Goal: Task Accomplishment & Management: Complete application form

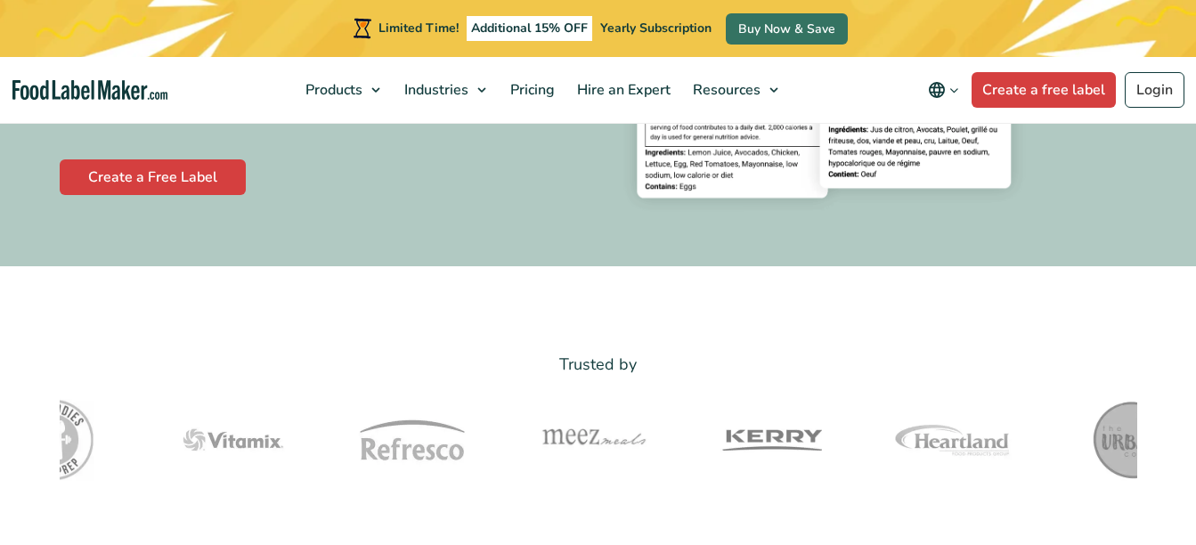
scroll to position [423, 0]
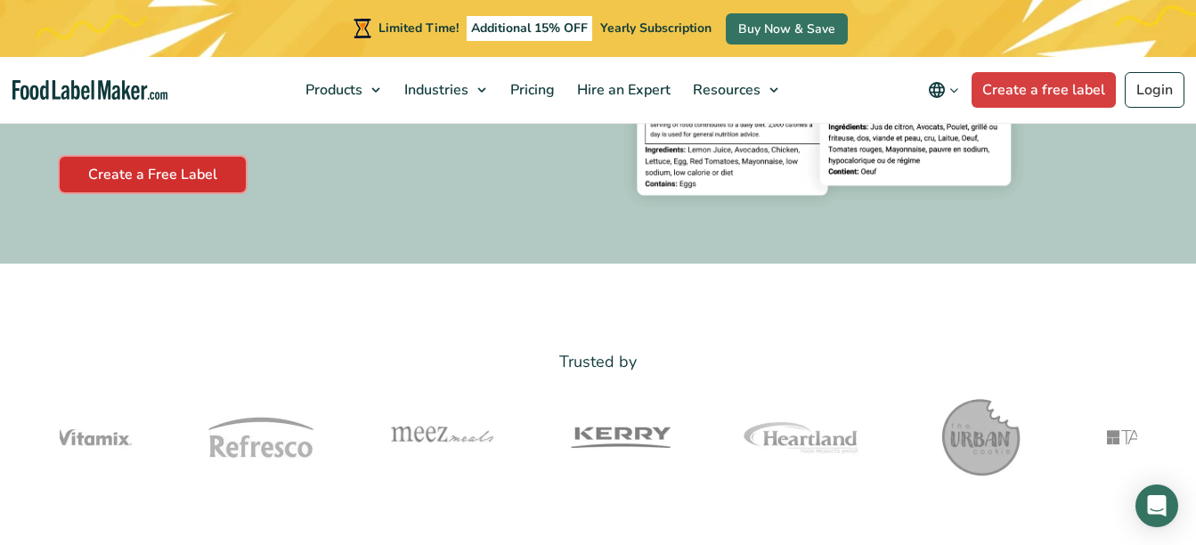
click at [184, 183] on link "Create a Free Label" at bounding box center [153, 175] width 186 height 36
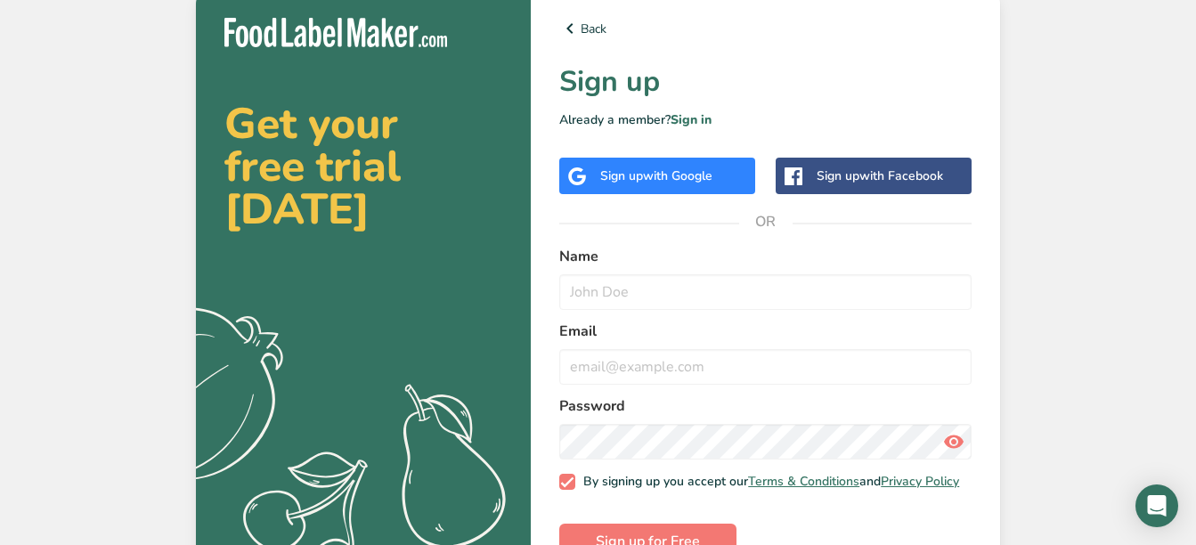
click at [685, 165] on div "Sign up with Google" at bounding box center [657, 176] width 196 height 37
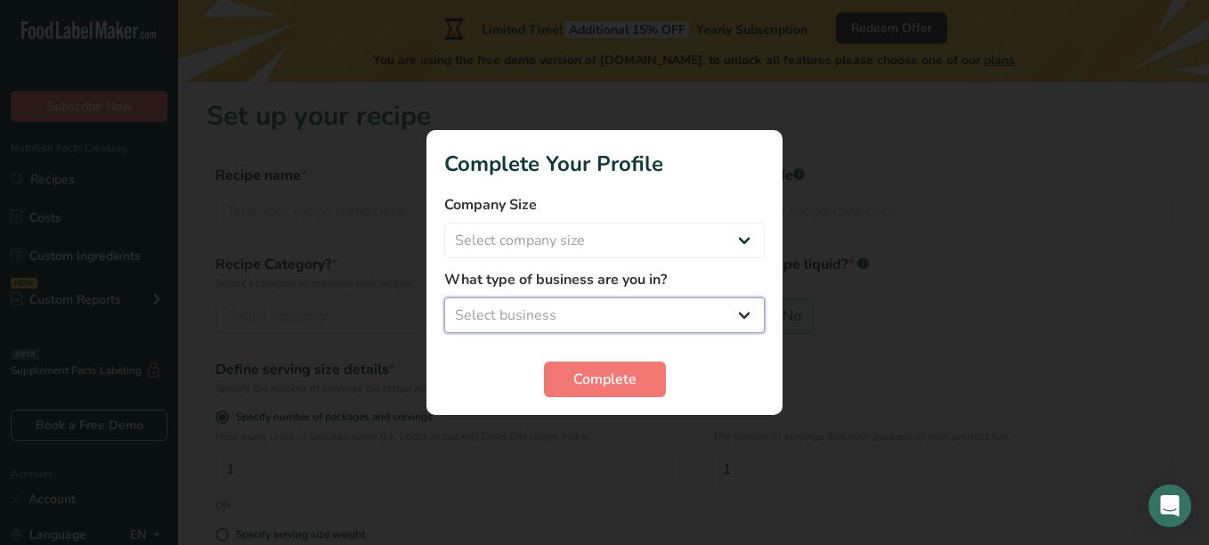
click at [680, 309] on select "Select business Packaged Food Manufacturer Restaurant & Cafe Bakery Meal Plans …" at bounding box center [604, 315] width 320 height 36
select select "3"
click at [444, 297] on select "Select business Packaged Food Manufacturer Restaurant & Cafe Bakery Meal Plans …" at bounding box center [604, 315] width 320 height 36
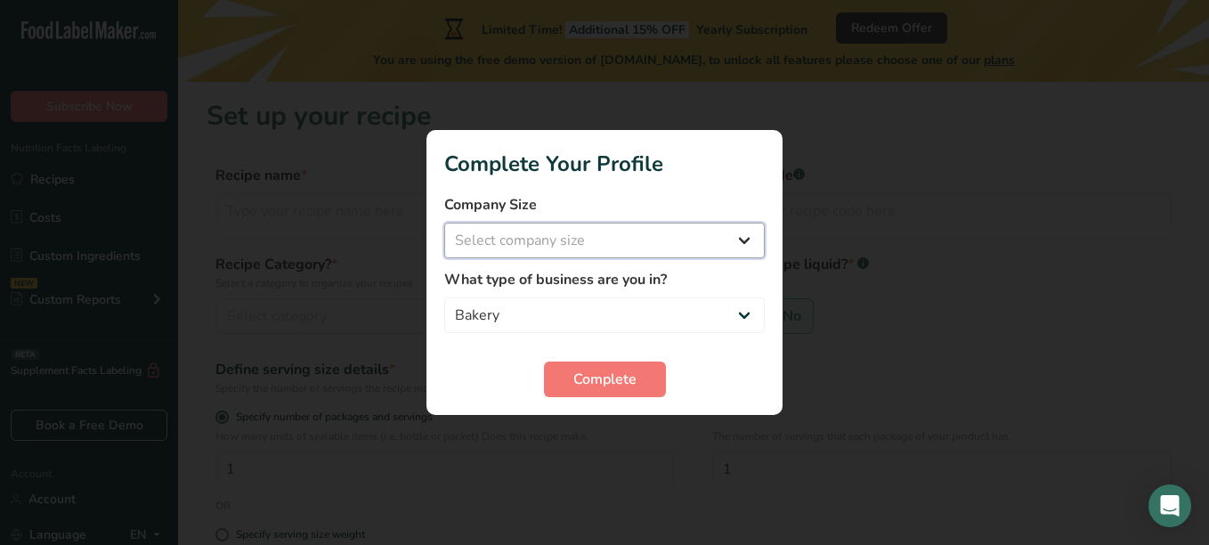
click at [572, 227] on select "Select company size Fewer than 10 Employees 10 to 50 Employees 51 to 500 Employ…" at bounding box center [604, 241] width 320 height 36
select select "1"
click at [444, 223] on select "Select company size Fewer than 10 Employees 10 to 50 Employees 51 to 500 Employ…" at bounding box center [604, 241] width 320 height 36
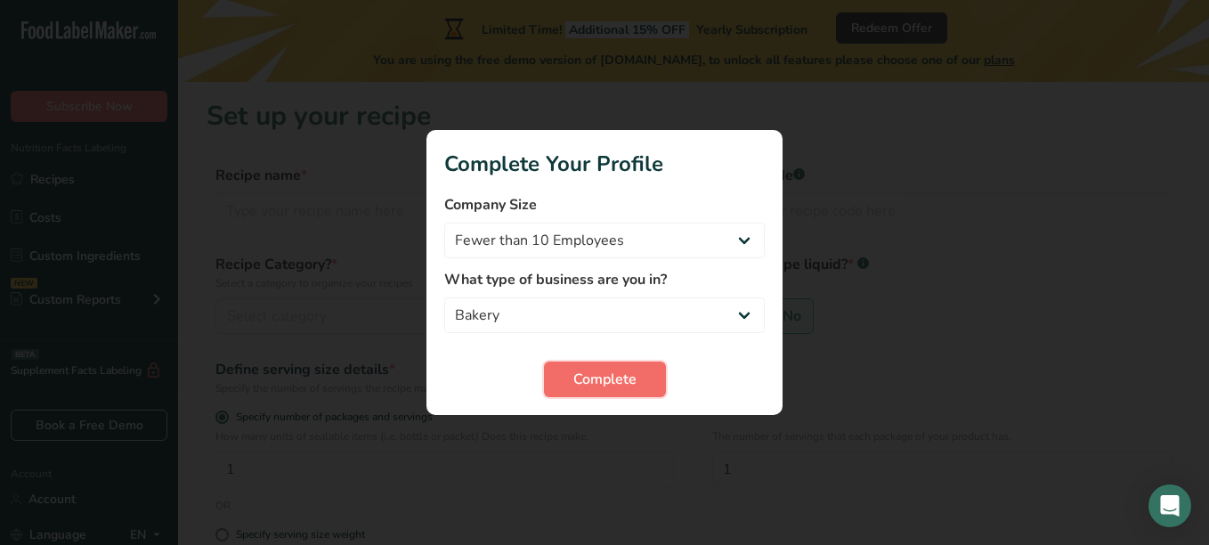
click at [602, 363] on button "Complete" at bounding box center [605, 379] width 122 height 36
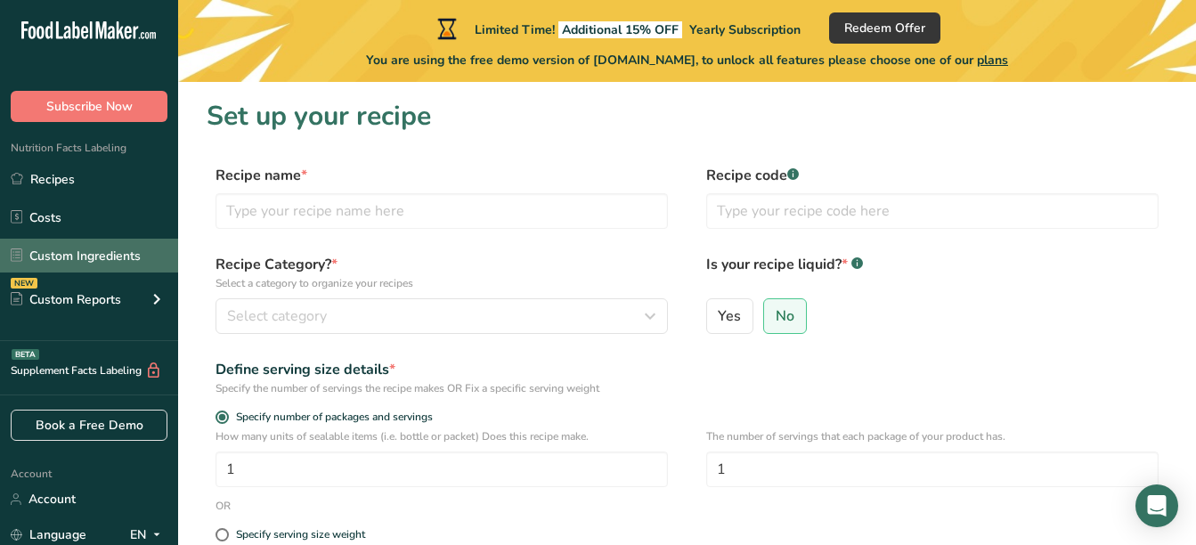
click at [110, 265] on link "Custom Ingredients" at bounding box center [89, 256] width 178 height 34
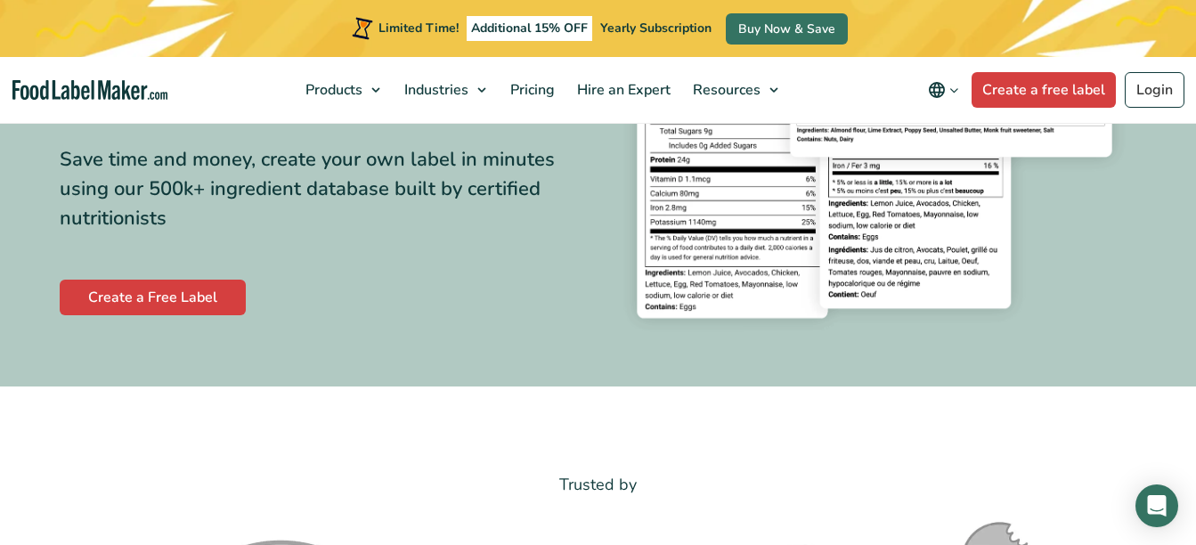
scroll to position [302, 0]
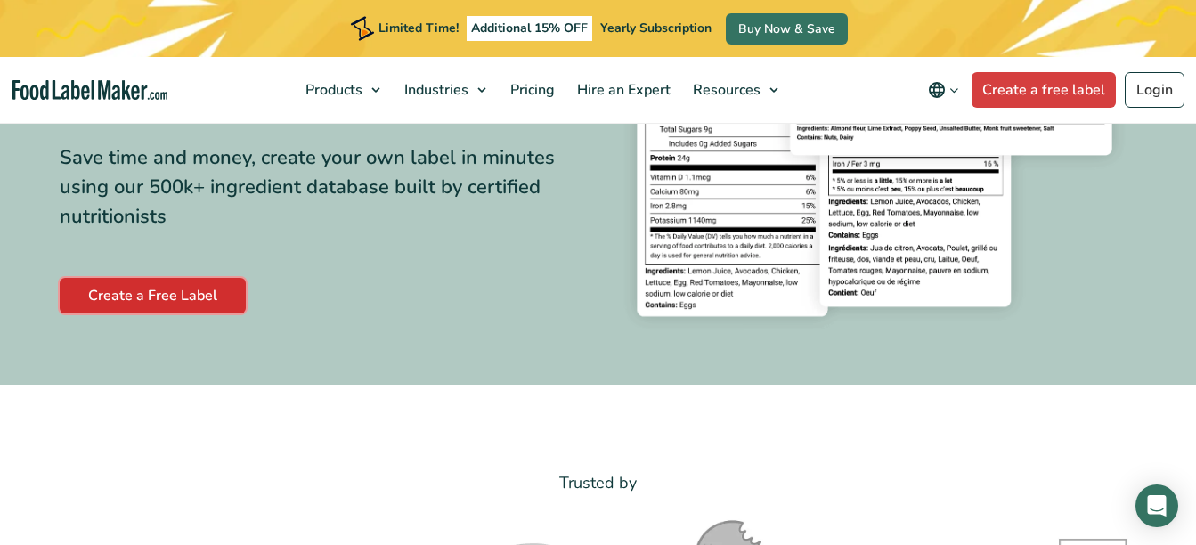
click at [178, 298] on link "Create a Free Label" at bounding box center [153, 296] width 186 height 36
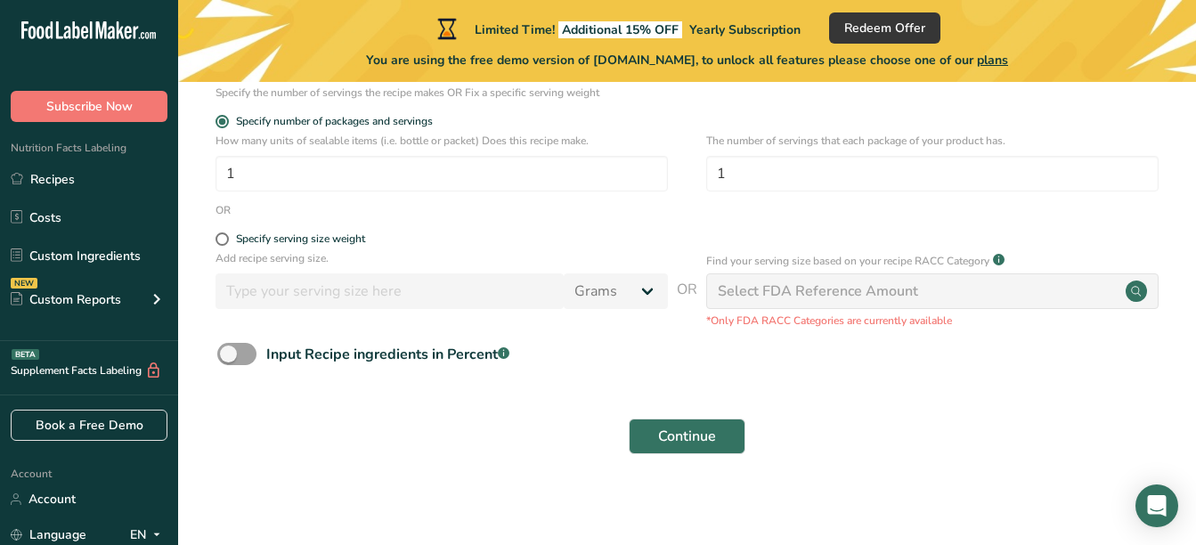
scroll to position [301, 0]
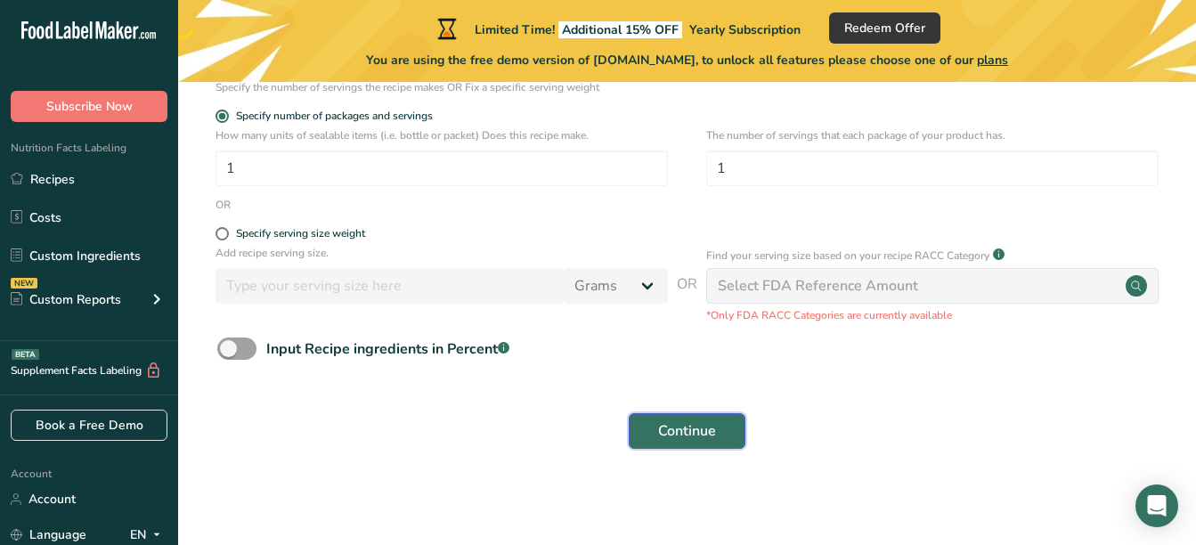
click at [671, 423] on span "Continue" at bounding box center [687, 430] width 58 height 21
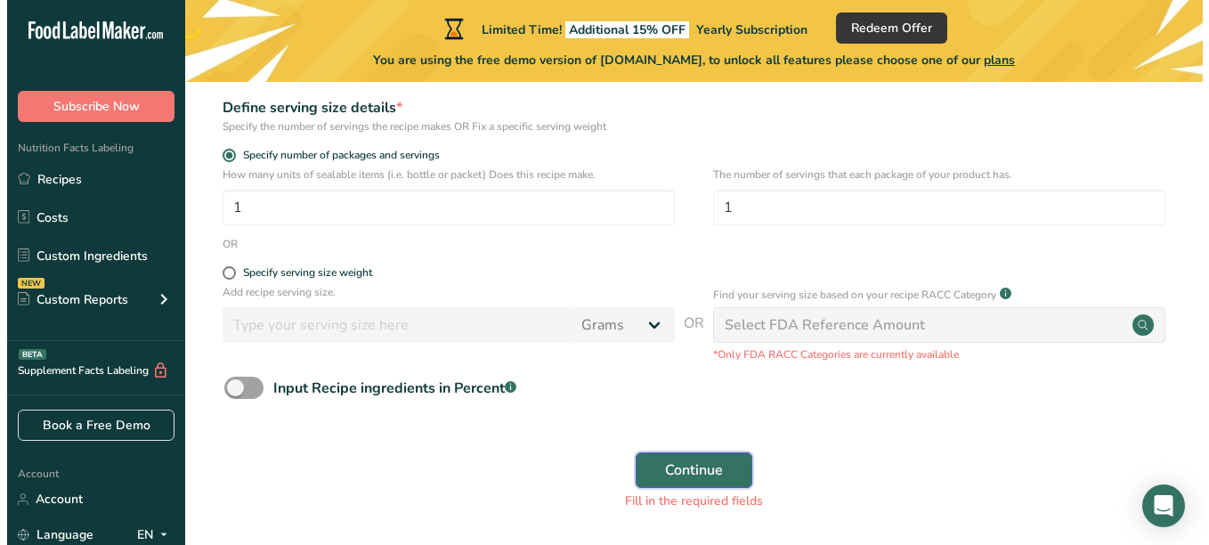
scroll to position [320, 0]
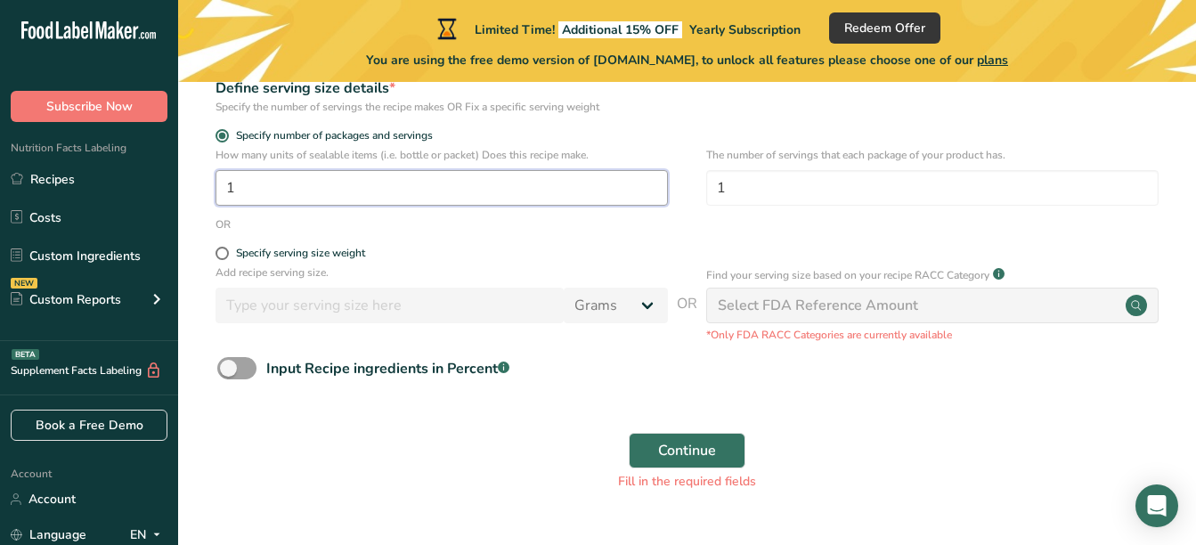
click at [523, 197] on input "1" at bounding box center [441, 188] width 452 height 36
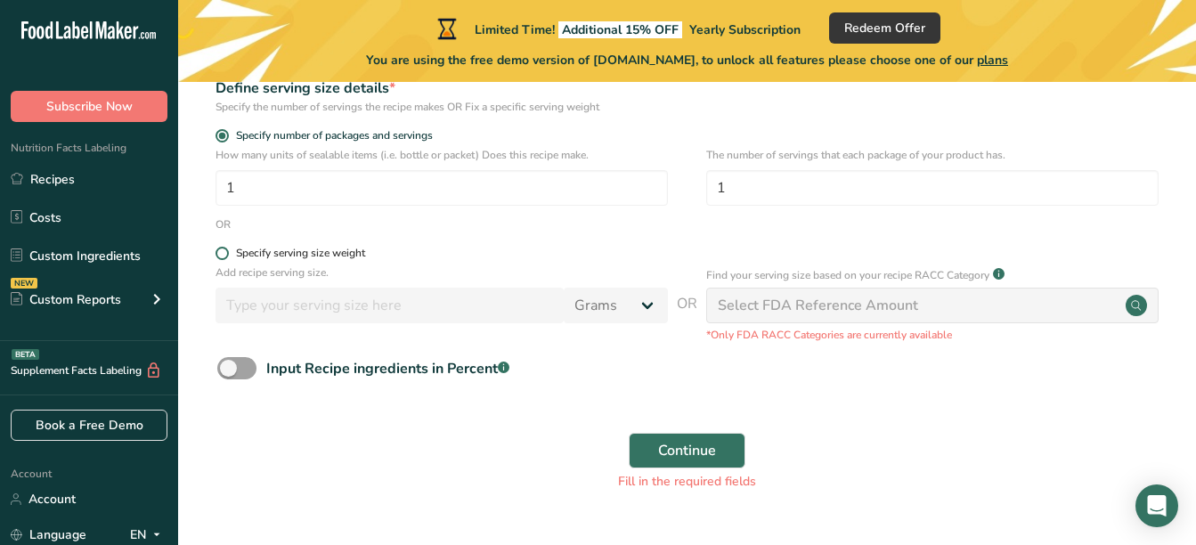
click at [285, 250] on div "Specify serving size weight" at bounding box center [300, 253] width 129 height 13
click at [227, 250] on input "Specify serving size weight" at bounding box center [221, 253] width 12 height 12
radio input "true"
radio input "false"
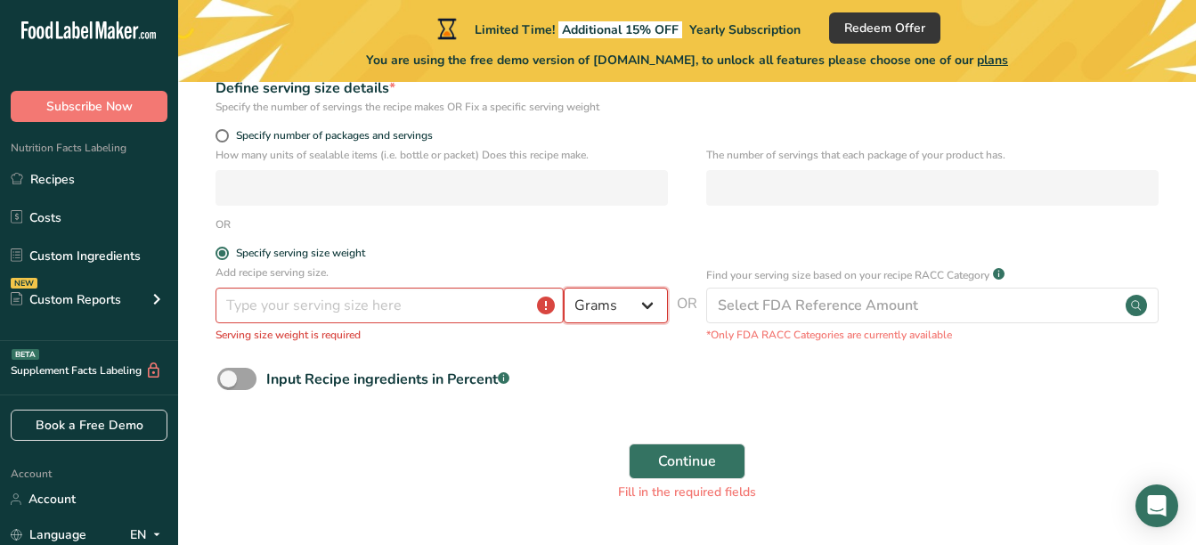
click at [637, 303] on select "Grams kg mg mcg lb oz l mL fl oz tbsp tsp cup qt gallon" at bounding box center [616, 306] width 104 height 36
click at [424, 321] on input "number" at bounding box center [389, 306] width 348 height 36
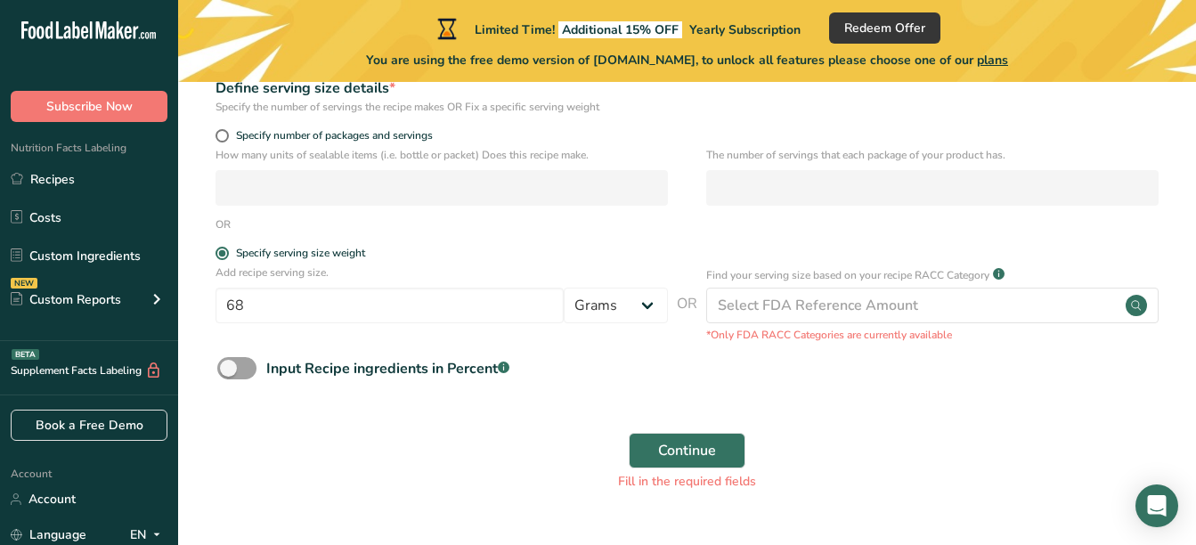
click at [665, 359] on div "Input Recipe ingredients in Percent .a-a{fill:#347362;}.b-a{fill:#fff;}" at bounding box center [687, 375] width 961 height 37
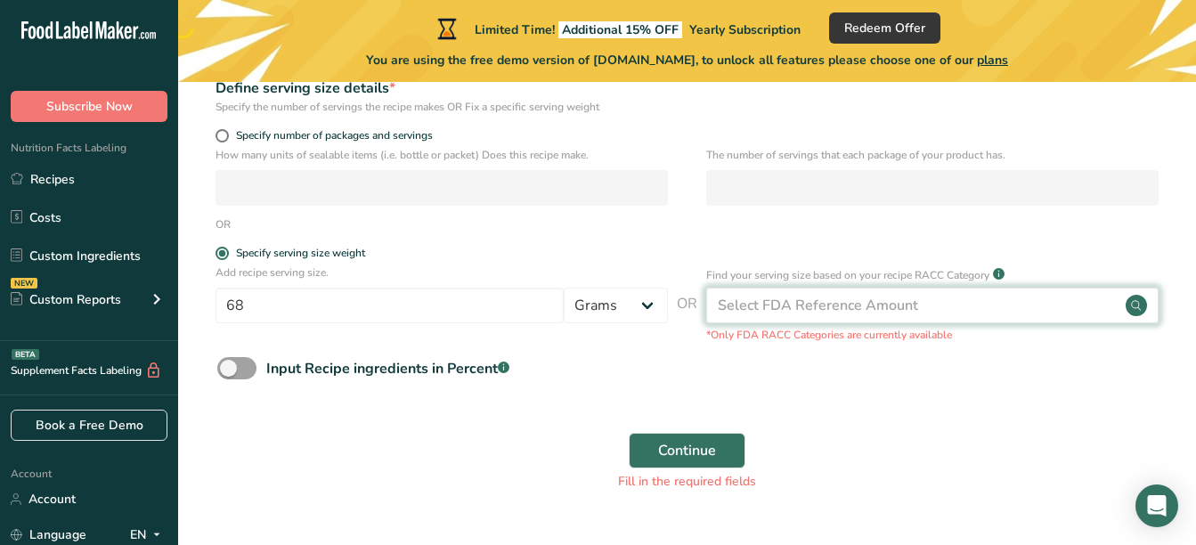
click at [790, 311] on div "Select FDA Reference Amount" at bounding box center [818, 305] width 200 height 21
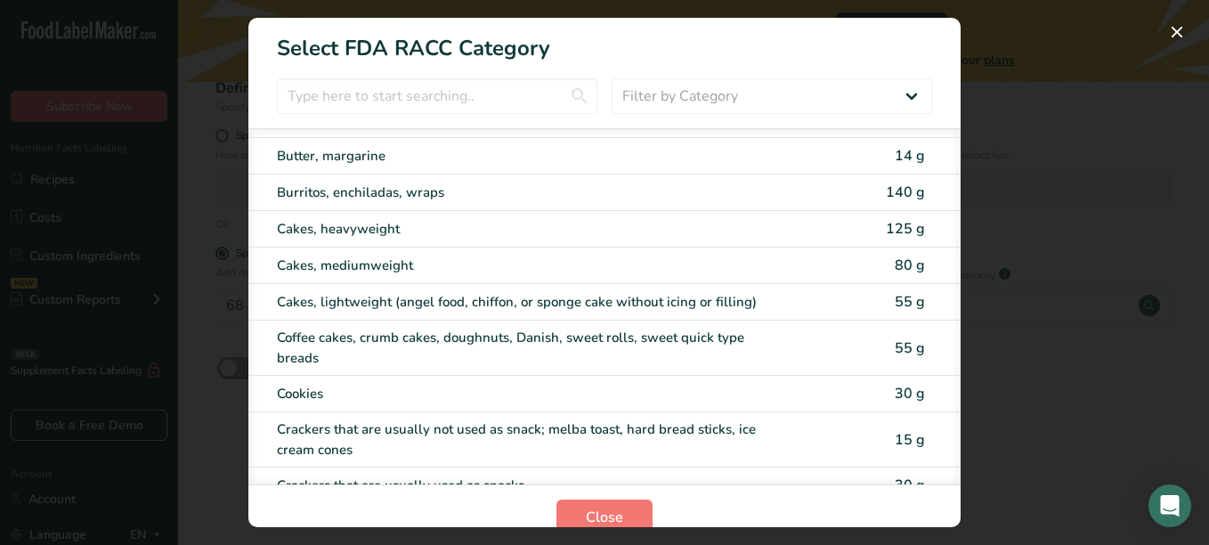
scroll to position [196, 0]
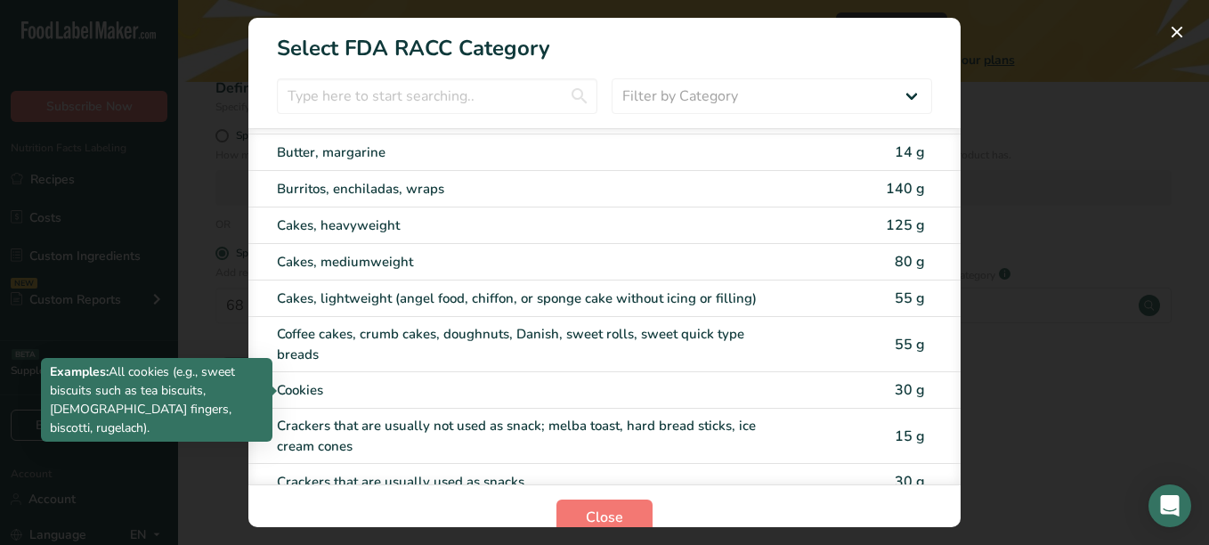
click at [456, 385] on div "Cookies" at bounding box center [530, 390] width 506 height 20
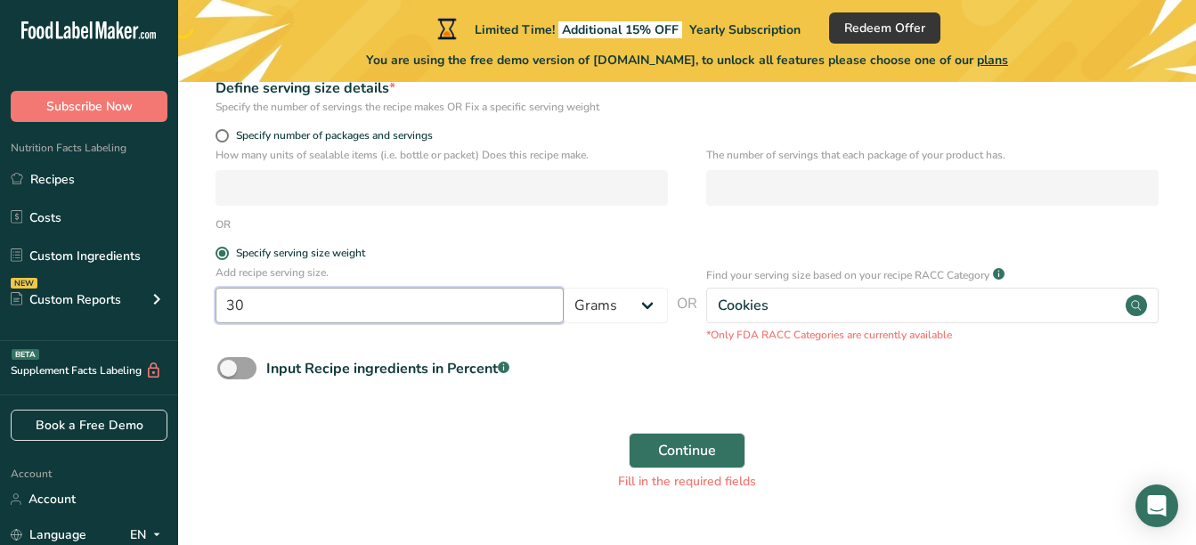
click at [447, 307] on input "30" at bounding box center [389, 306] width 348 height 36
type input "3"
type input "68"
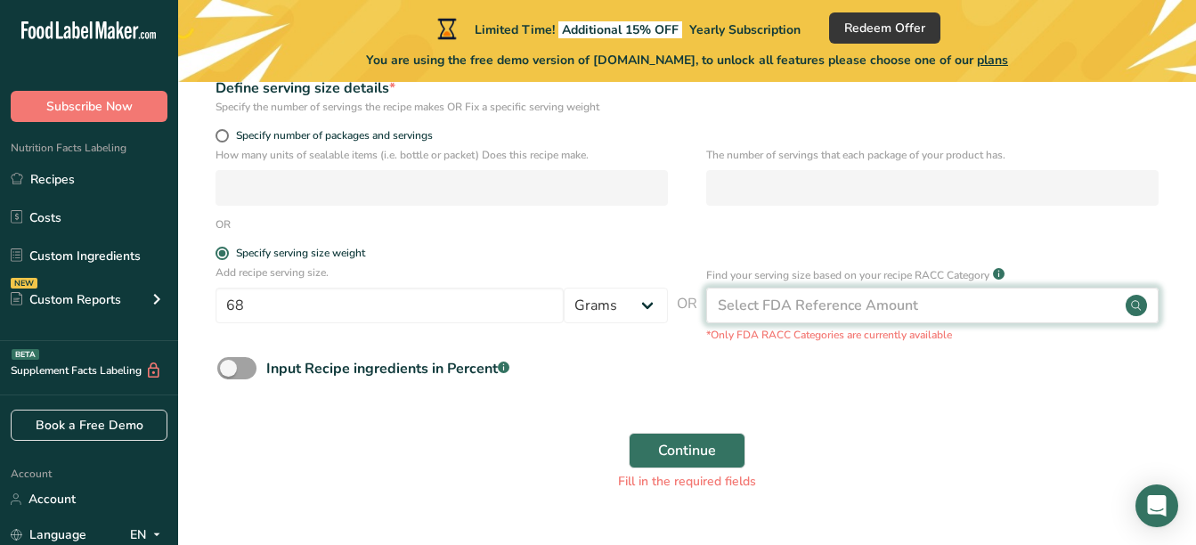
drag, startPoint x: 684, startPoint y: 360, endPoint x: 827, endPoint y: 316, distance: 149.8
click at [827, 316] on form "Recipe name * Name is required Recipe code .a-a{fill:#347362;}.b-a{fill:#fff;} …" at bounding box center [687, 172] width 961 height 657
click at [1044, 299] on div "Select FDA Reference Amount" at bounding box center [932, 306] width 452 height 36
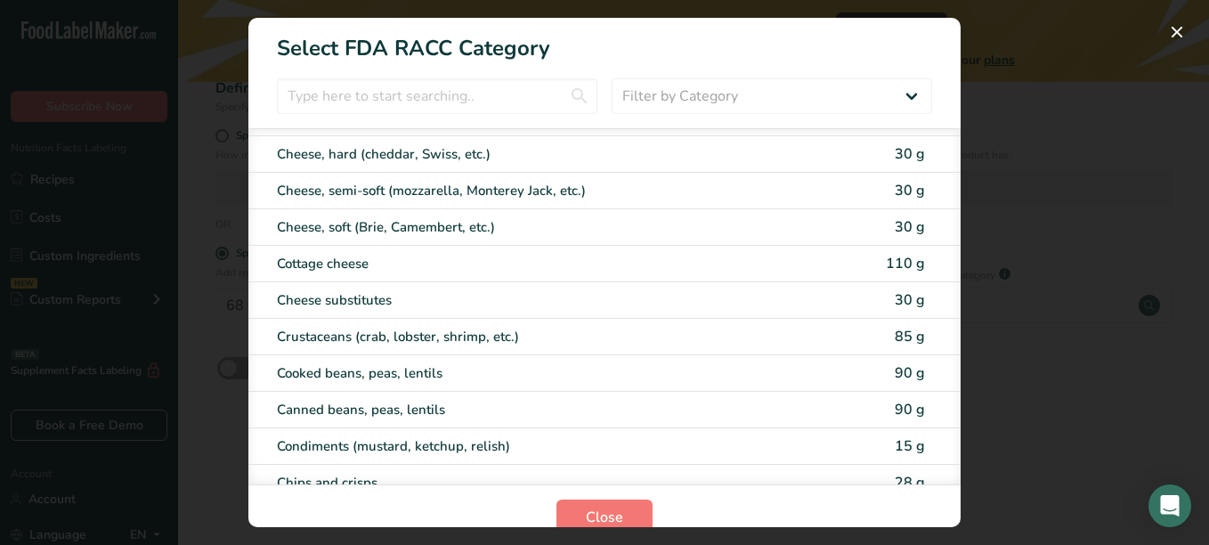
scroll to position [960, 0]
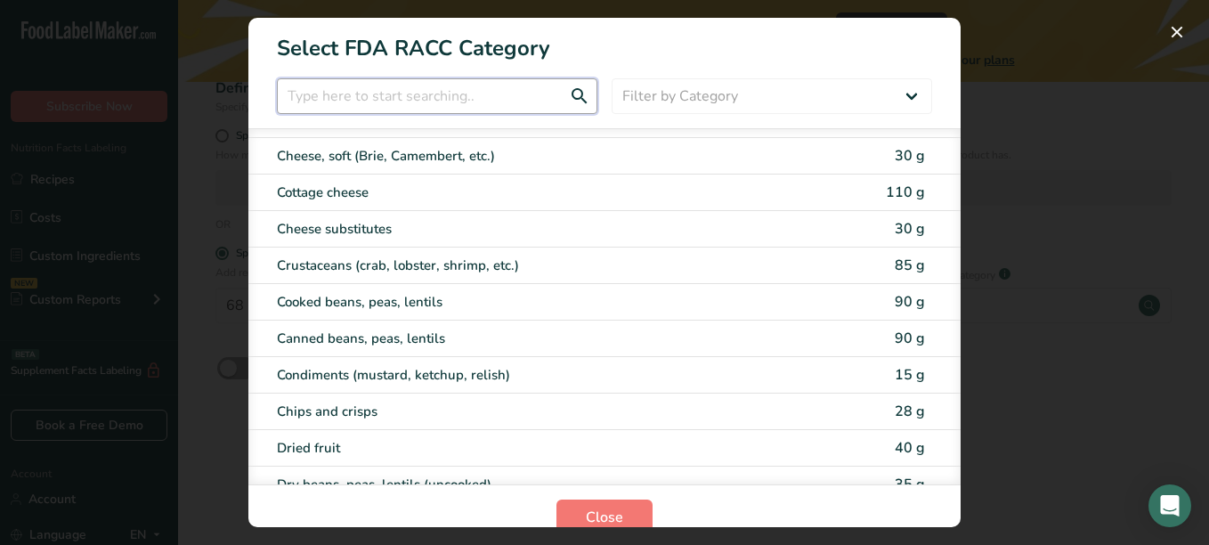
click at [360, 109] on input "RACC Category Selection Modal" at bounding box center [437, 96] width 320 height 36
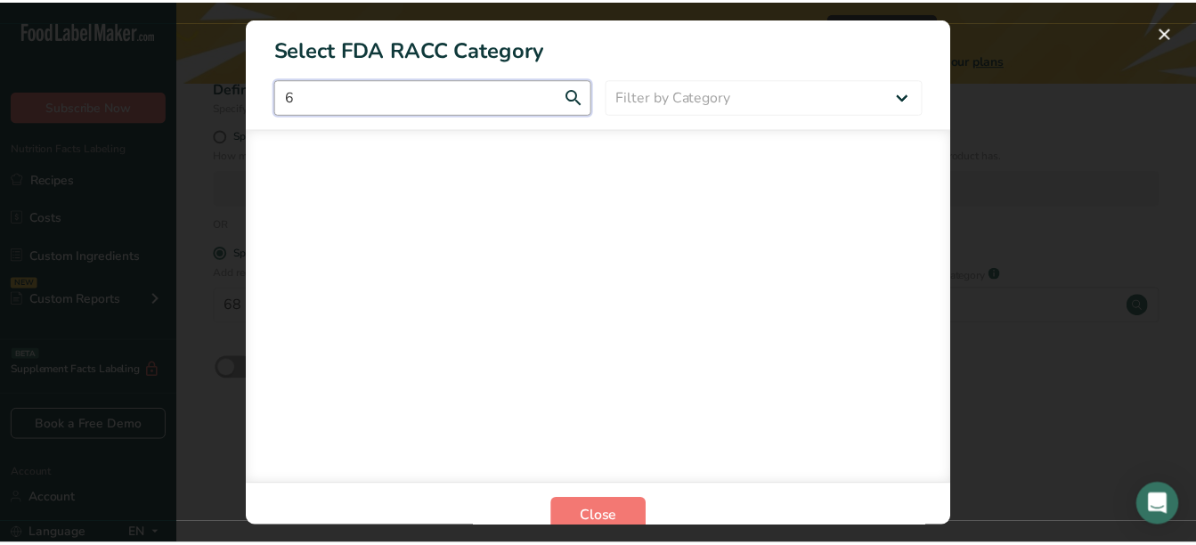
scroll to position [0, 0]
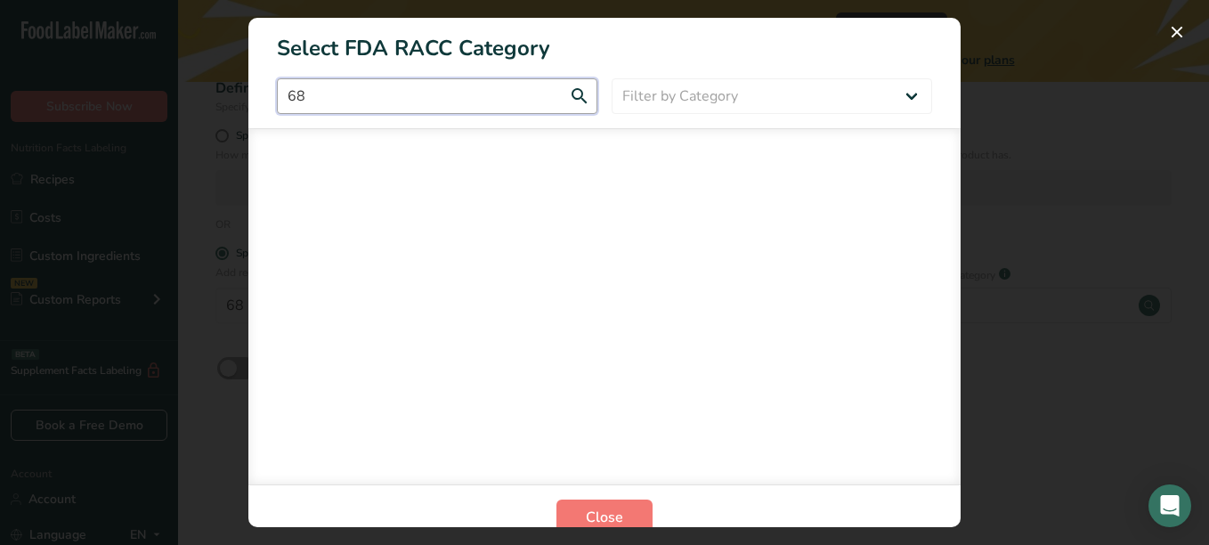
type input "6"
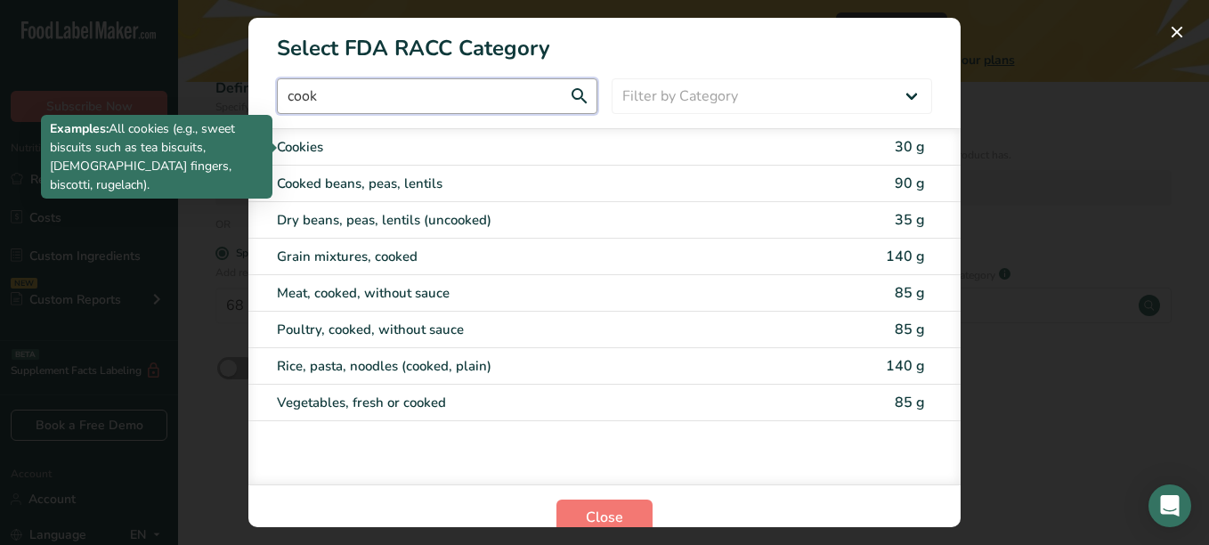
type input "cook"
click at [354, 142] on div "Cookies" at bounding box center [530, 147] width 506 height 20
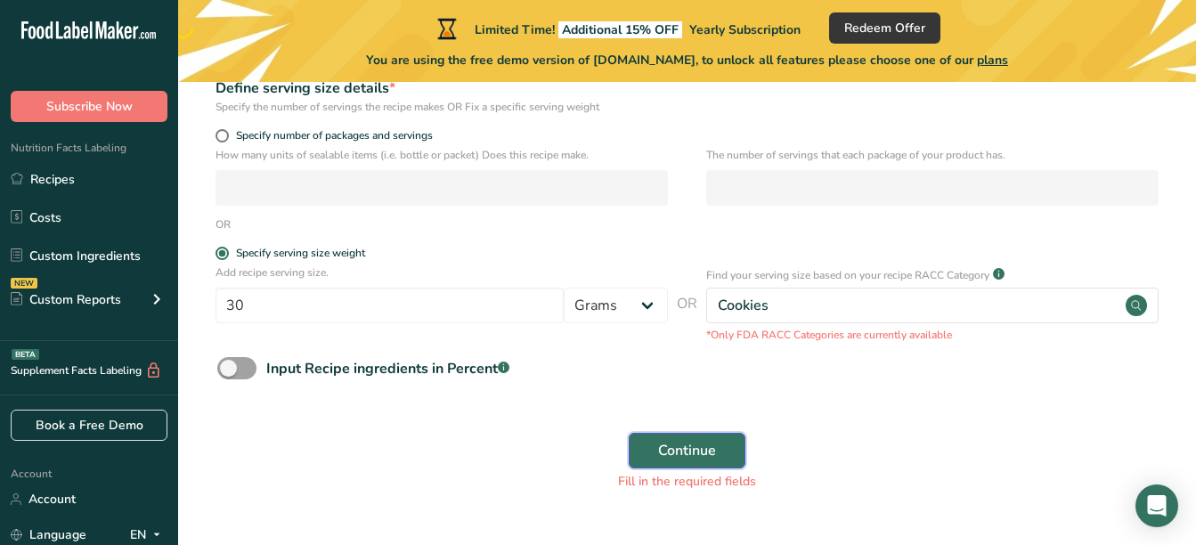
click at [682, 442] on span "Continue" at bounding box center [687, 450] width 58 height 21
click at [691, 450] on span "Continue" at bounding box center [687, 450] width 58 height 21
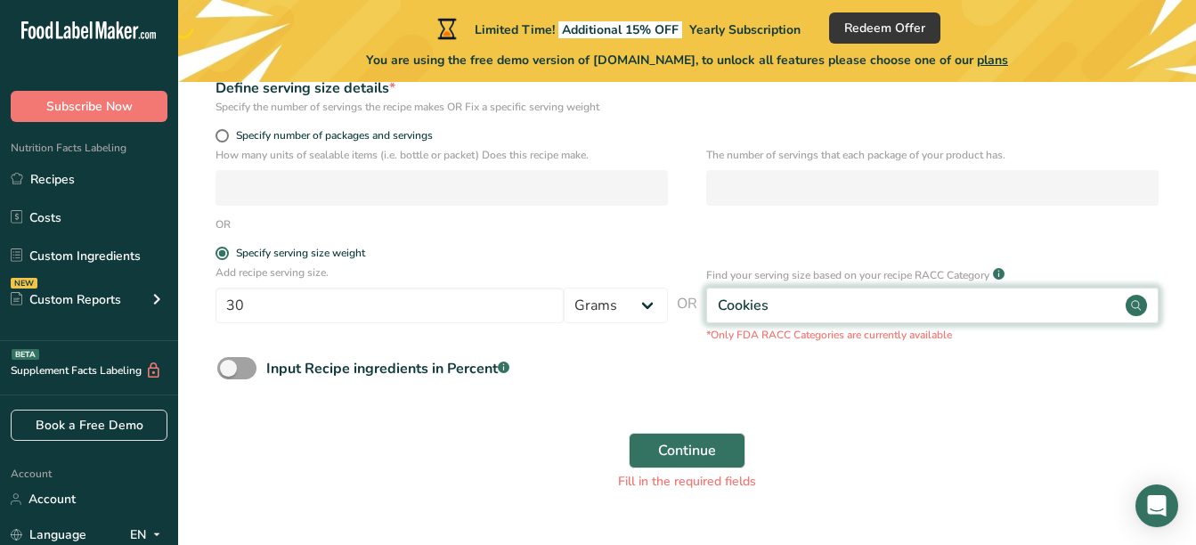
click at [1140, 297] on circle at bounding box center [1135, 305] width 21 height 21
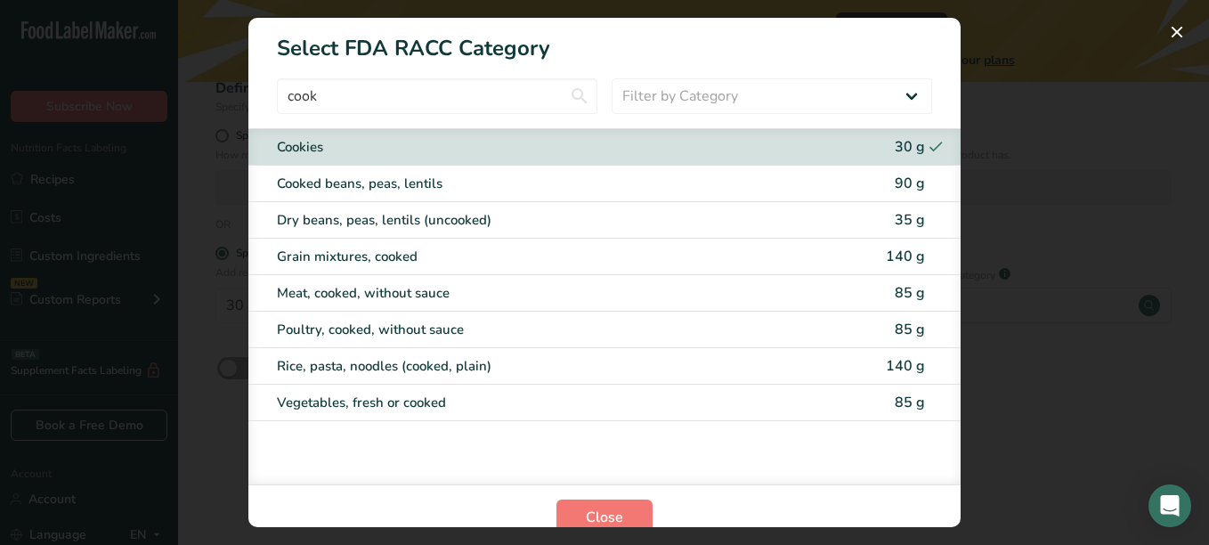
click at [872, 178] on div "90 g" at bounding box center [898, 183] width 53 height 21
type input "90"
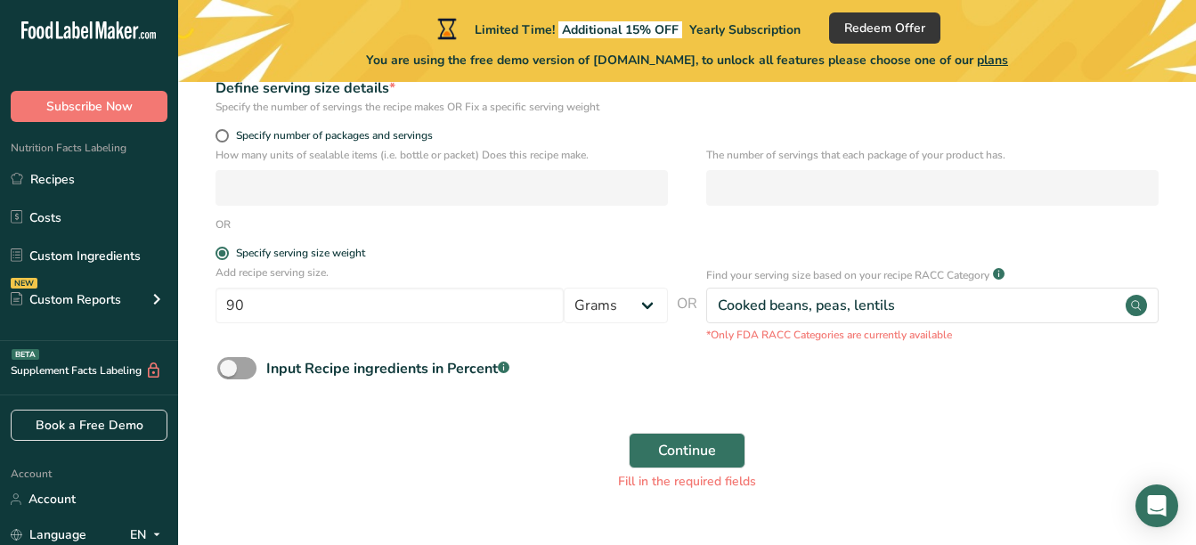
click at [815, 335] on p "*Only FDA RACC Categories are currently available" at bounding box center [932, 335] width 452 height 16
click at [241, 369] on span at bounding box center [236, 368] width 39 height 22
click at [229, 369] on input "Input Recipe ingredients in Percent .a-a{fill:#347362;}.b-a{fill:#fff;}" at bounding box center [223, 368] width 12 height 12
checkbox input "true"
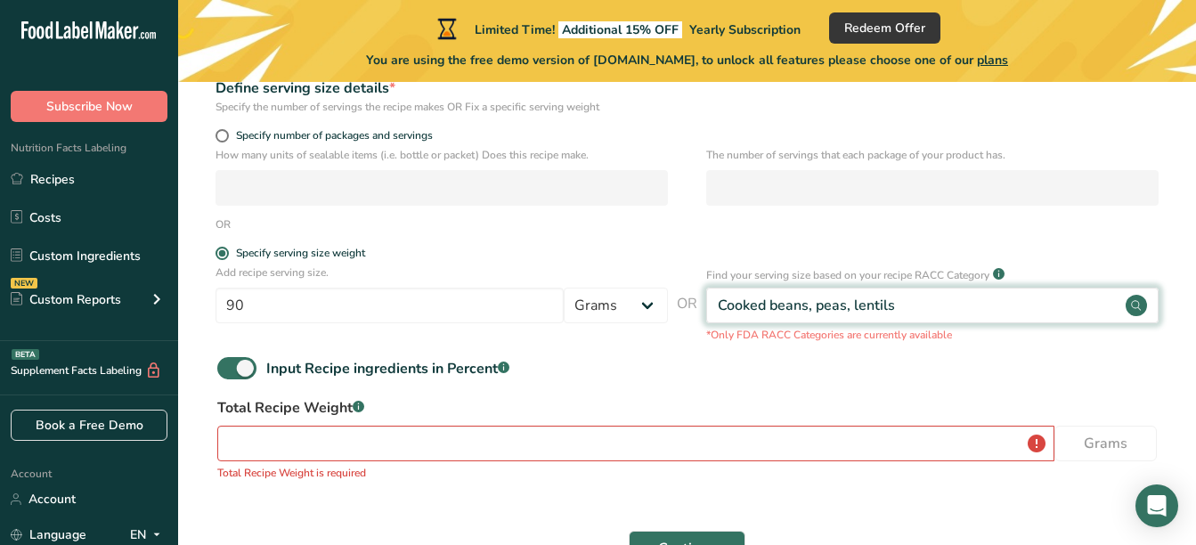
click at [991, 303] on div "Cooked beans, peas, lentils" at bounding box center [932, 306] width 452 height 36
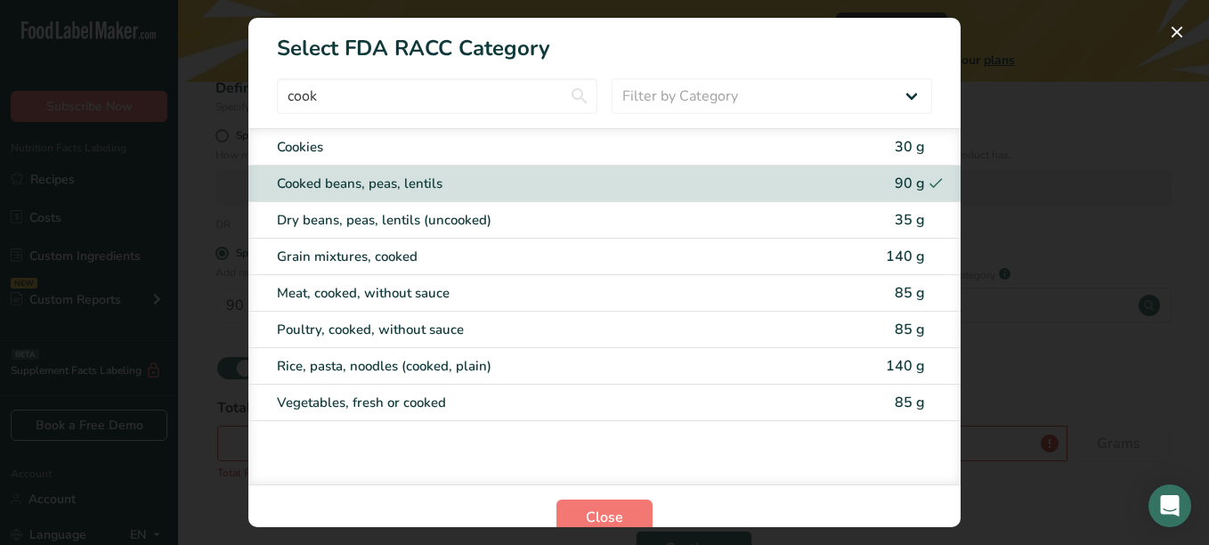
click at [1084, 153] on div "RACC Category Selection Modal" at bounding box center [604, 272] width 1209 height 545
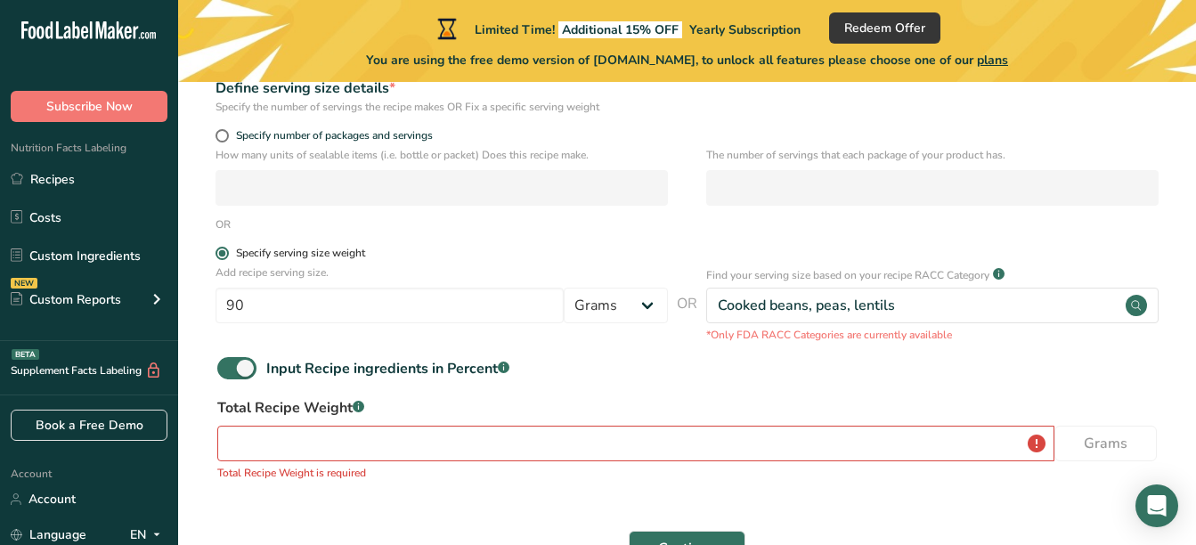
click at [246, 253] on div "Specify serving size weight" at bounding box center [300, 253] width 129 height 13
click at [227, 253] on input "Specify serving size weight" at bounding box center [221, 253] width 12 height 12
click at [243, 130] on span "Specify number of packages and servings" at bounding box center [331, 135] width 204 height 13
click at [227, 130] on input "Specify number of packages and servings" at bounding box center [221, 136] width 12 height 12
radio input "true"
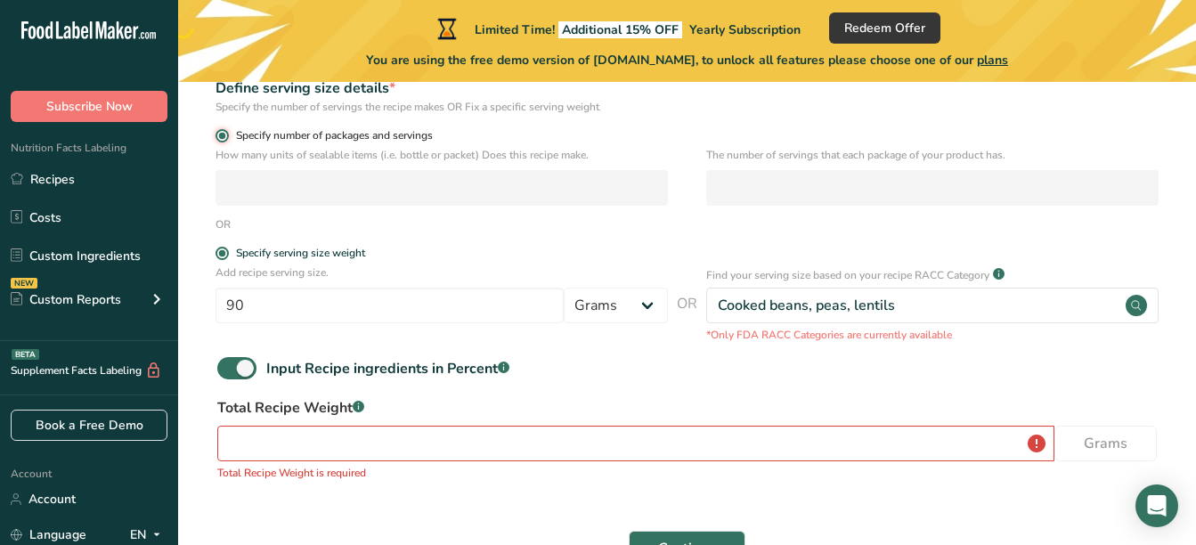
radio input "false"
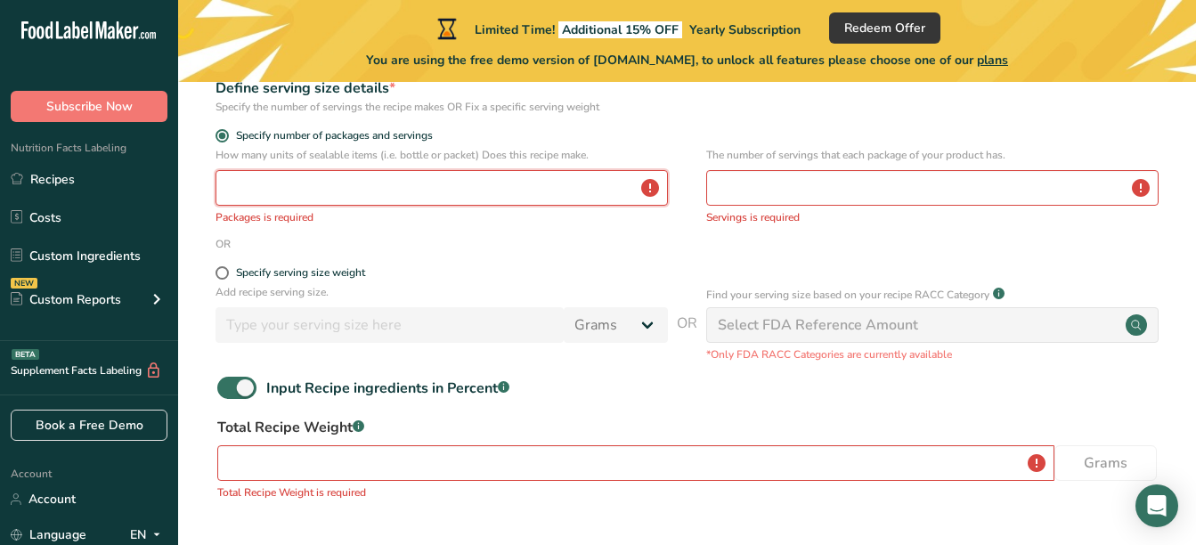
click at [287, 188] on input "number" at bounding box center [441, 188] width 452 height 36
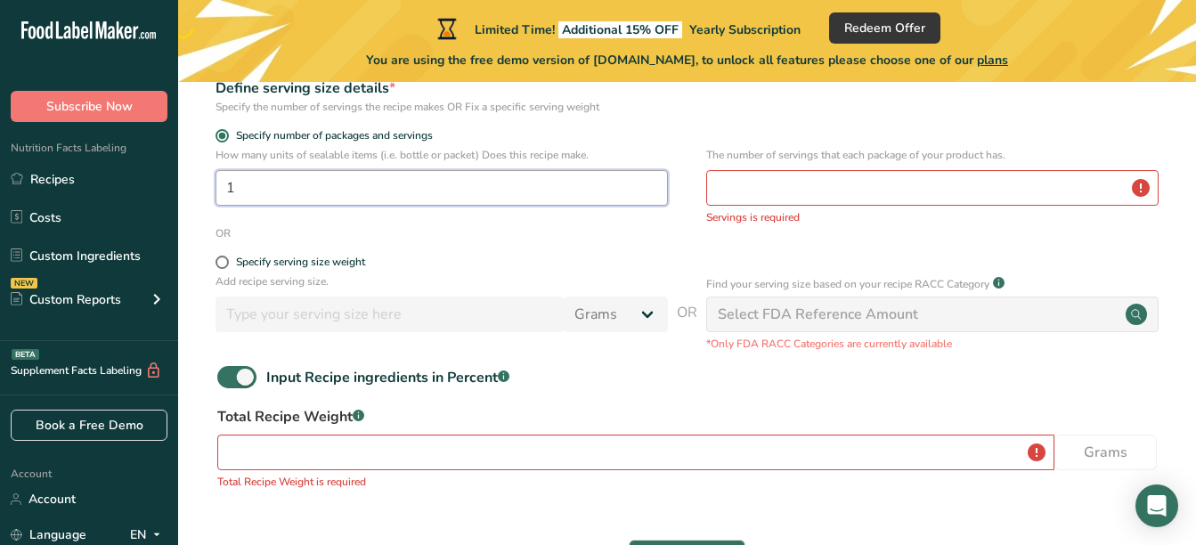
type input "1"
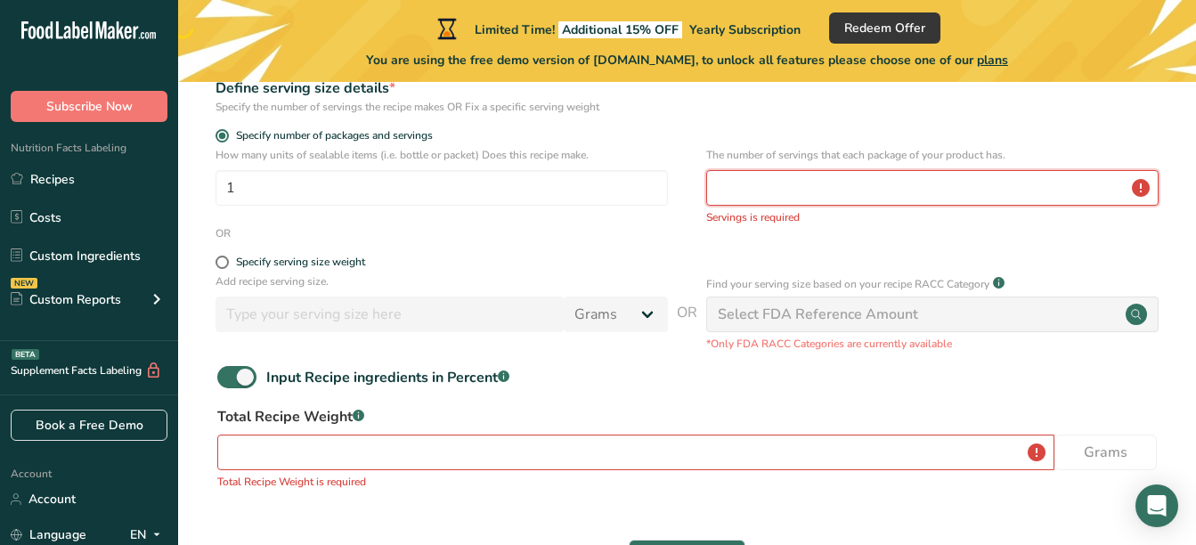
click at [767, 187] on input "number" at bounding box center [932, 188] width 452 height 36
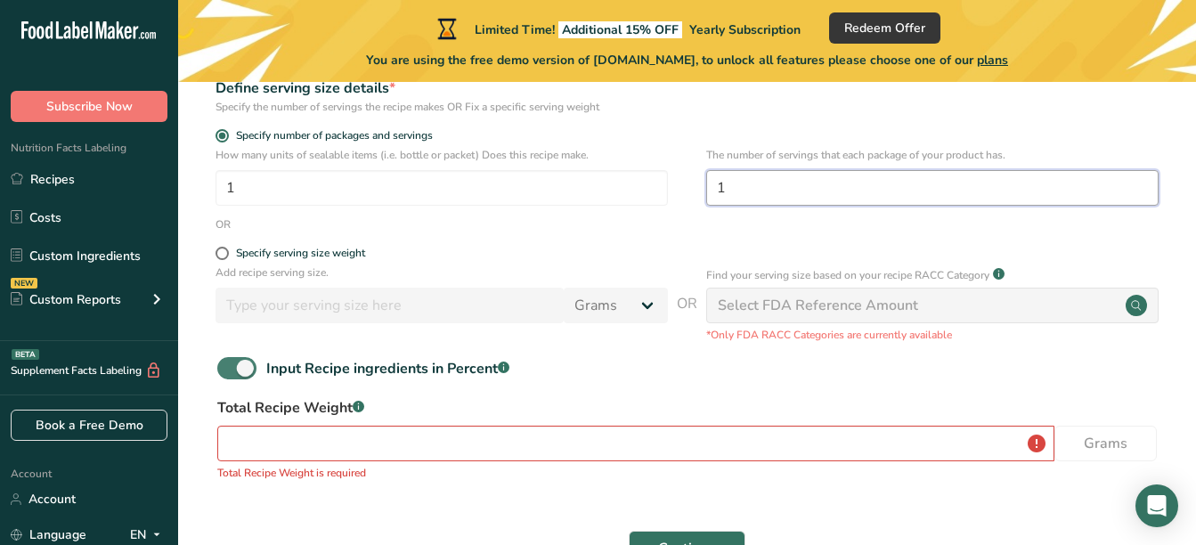
type input "1"
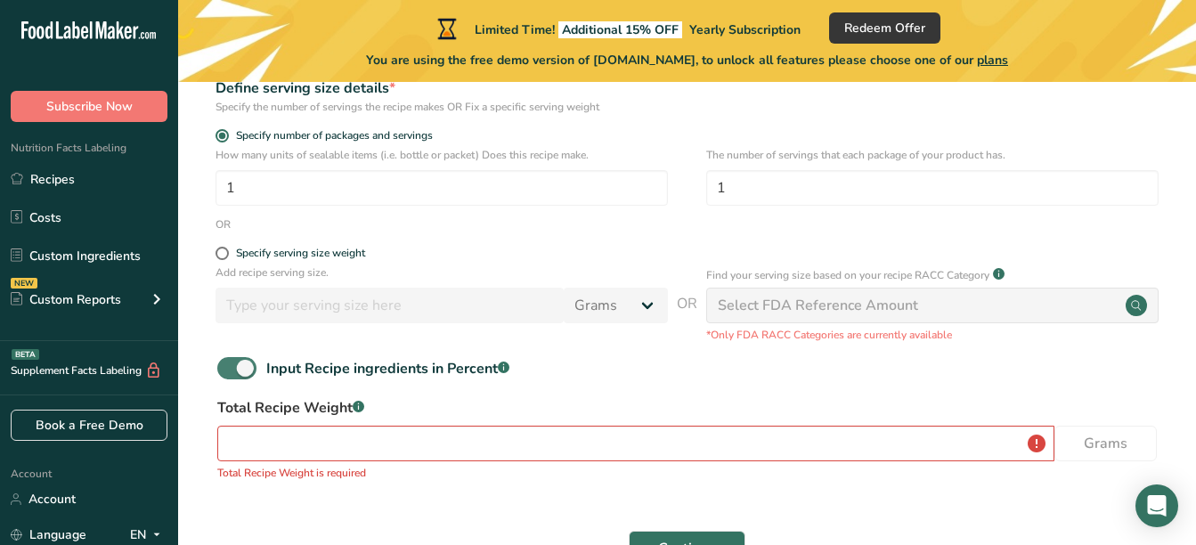
click at [237, 360] on span at bounding box center [236, 368] width 39 height 22
click at [229, 362] on input "Input Recipe ingredients in Percent .a-a{fill:#347362;}.b-a{fill:#fff;}" at bounding box center [223, 368] width 12 height 12
checkbox input "false"
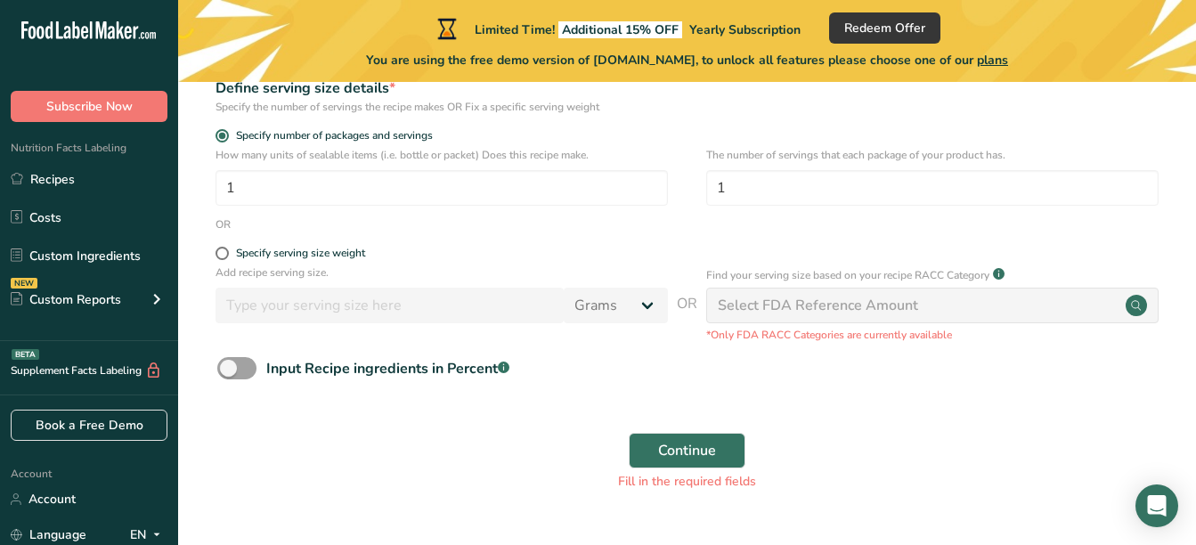
click at [810, 291] on div "Select FDA Reference Amount" at bounding box center [932, 306] width 452 height 36
click at [693, 435] on button "Continue" at bounding box center [687, 451] width 117 height 36
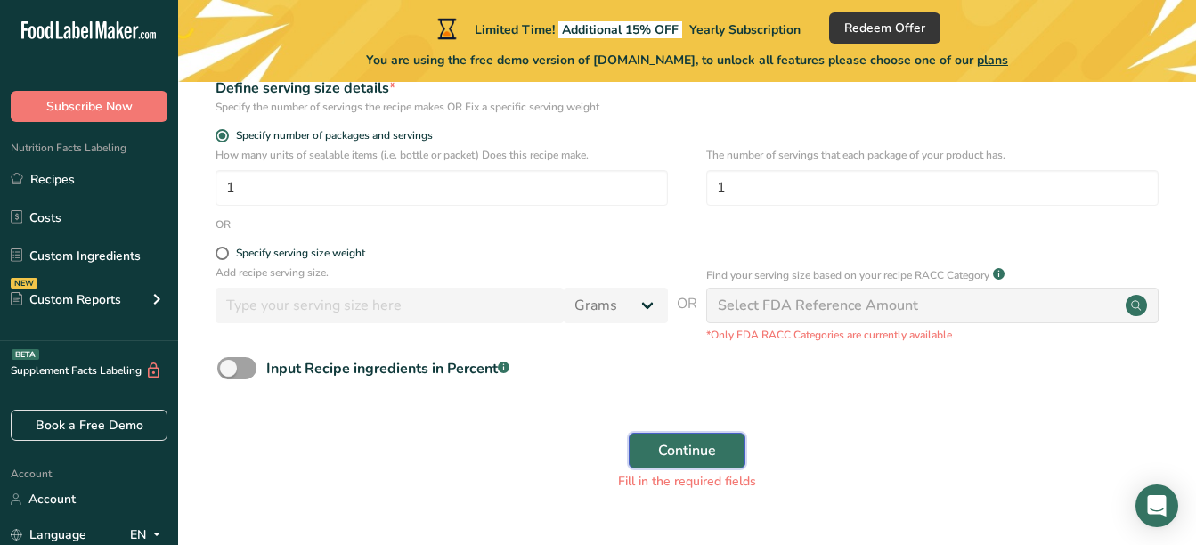
click at [693, 435] on button "Continue" at bounding box center [687, 451] width 117 height 36
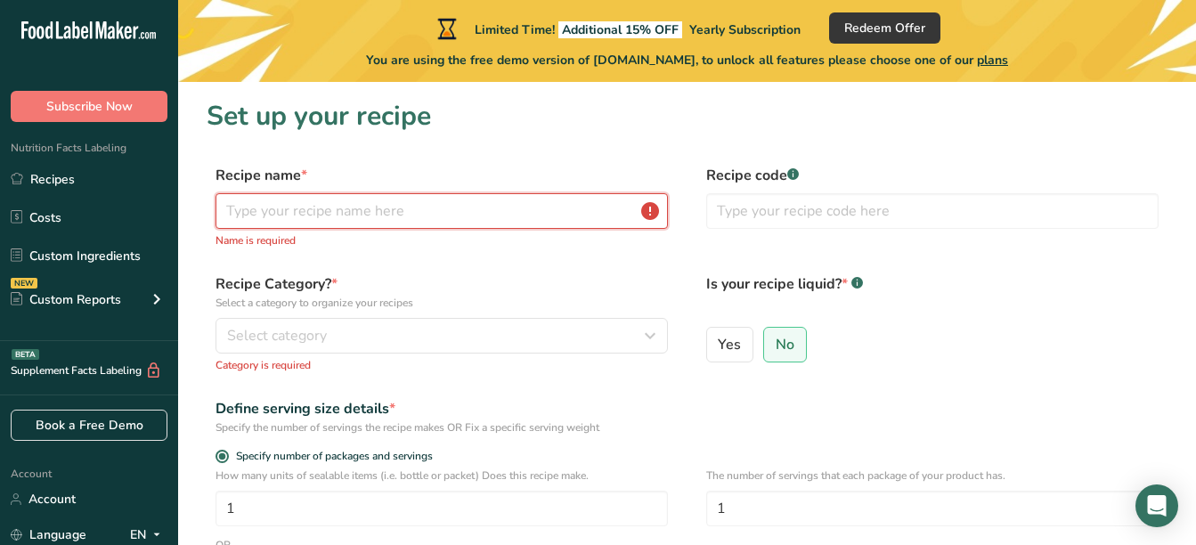
click at [393, 214] on input "text" at bounding box center [441, 211] width 452 height 36
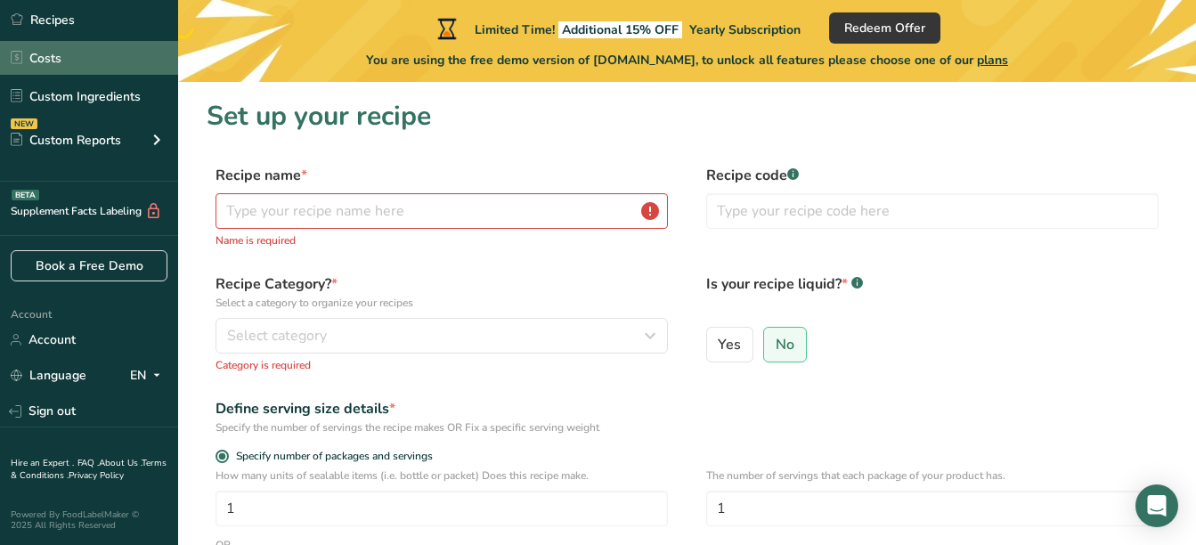
click at [46, 67] on link "Costs" at bounding box center [89, 58] width 178 height 34
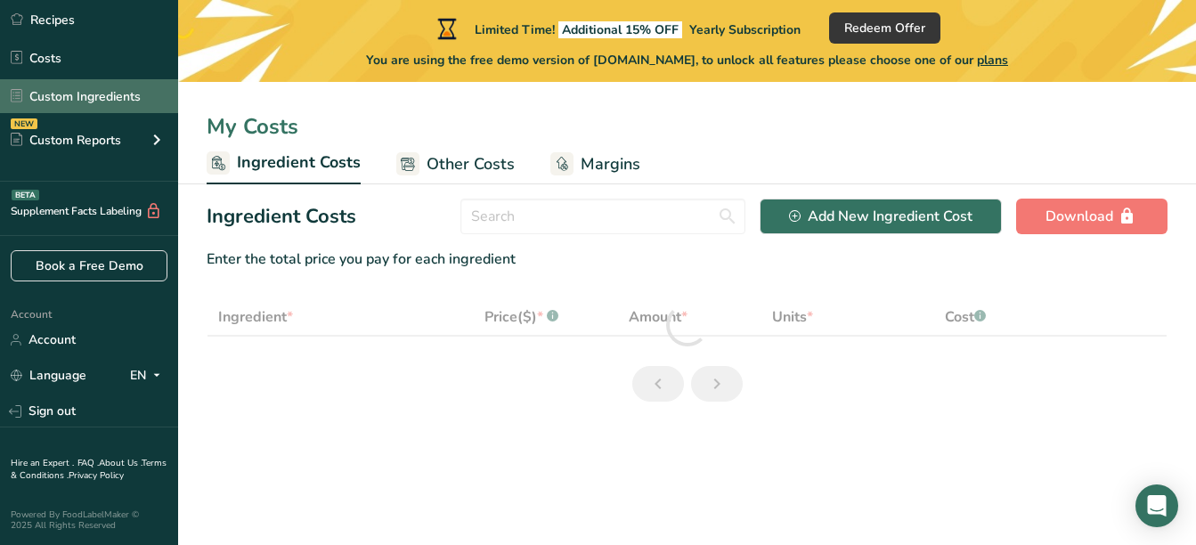
click at [63, 94] on link "Custom Ingredients" at bounding box center [89, 96] width 178 height 34
select select "1"
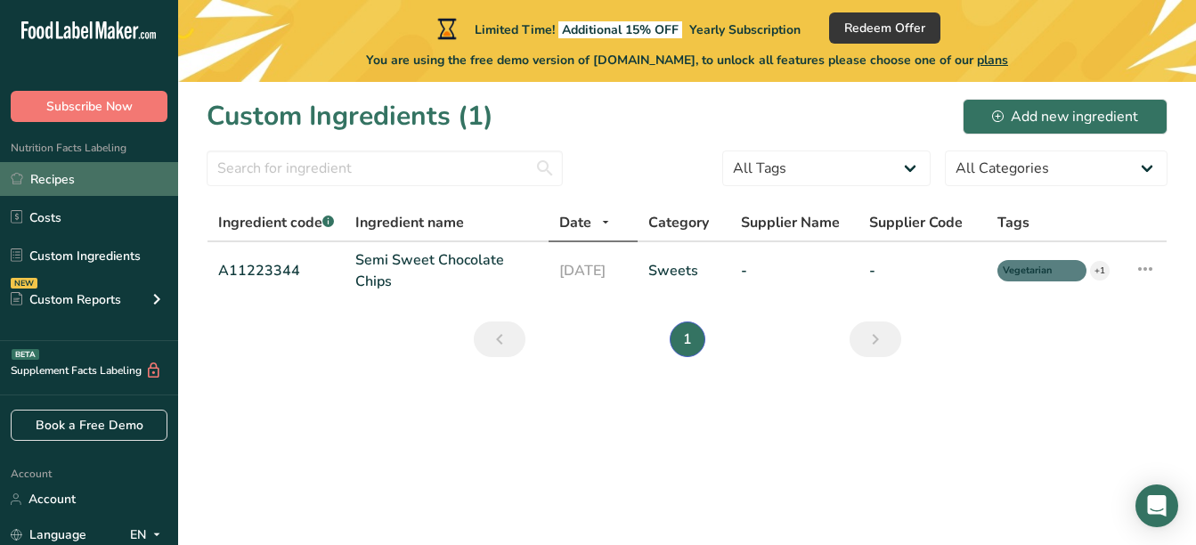
click at [62, 186] on link "Recipes" at bounding box center [89, 179] width 178 height 34
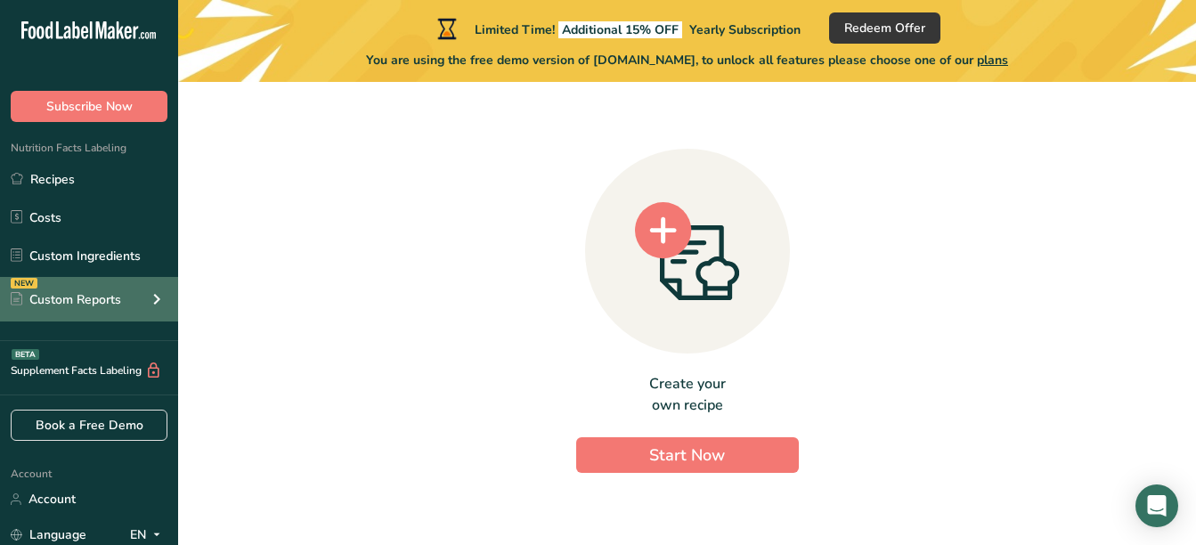
click at [93, 288] on div "NEW Custom Reports" at bounding box center [89, 299] width 178 height 45
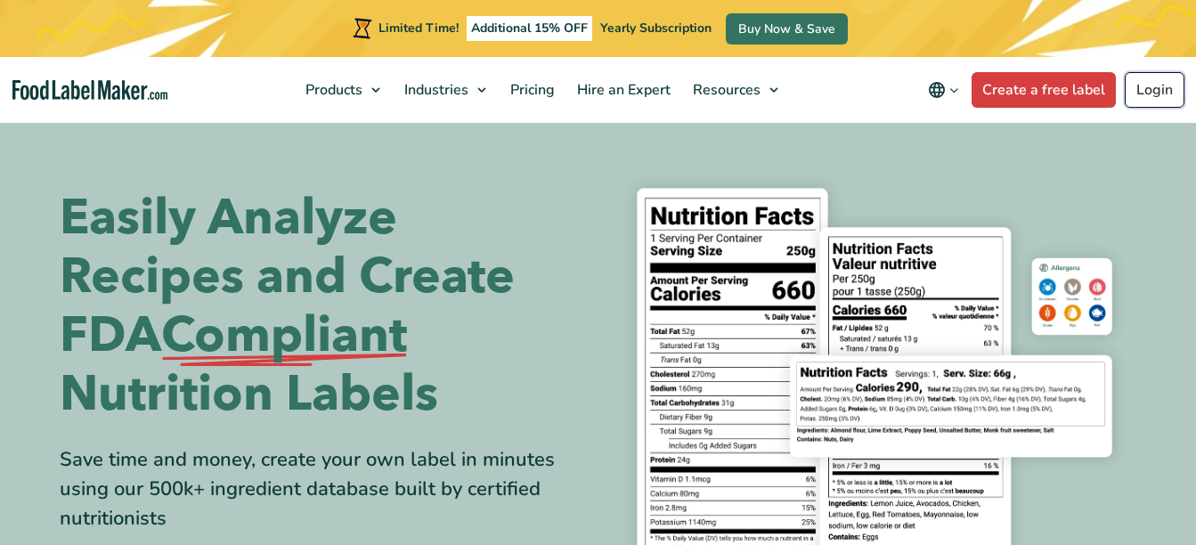
click at [1151, 88] on link "Login" at bounding box center [1154, 90] width 60 height 36
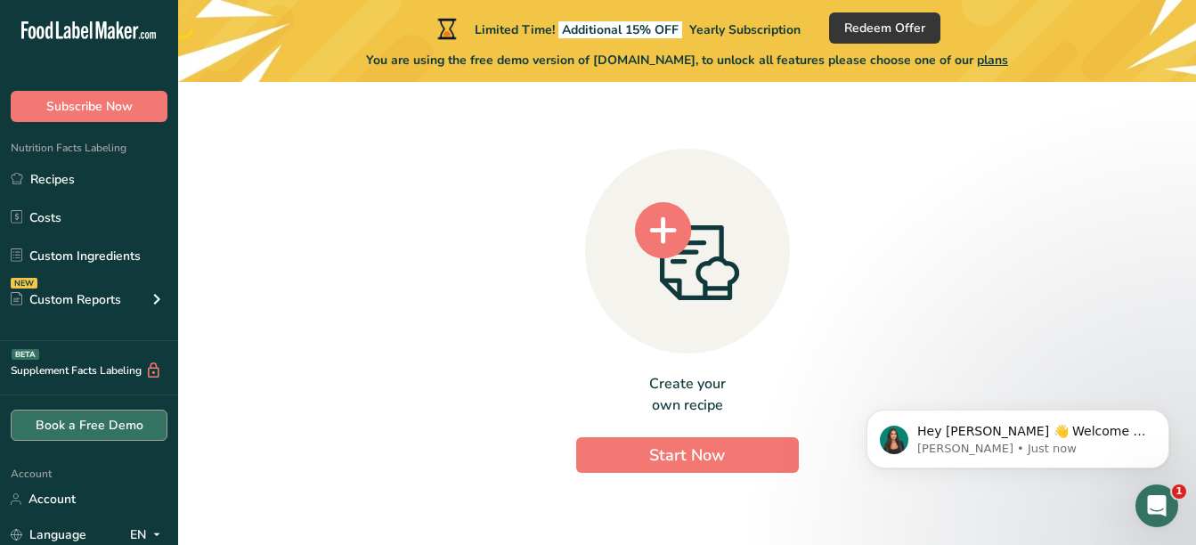
scroll to position [159, 0]
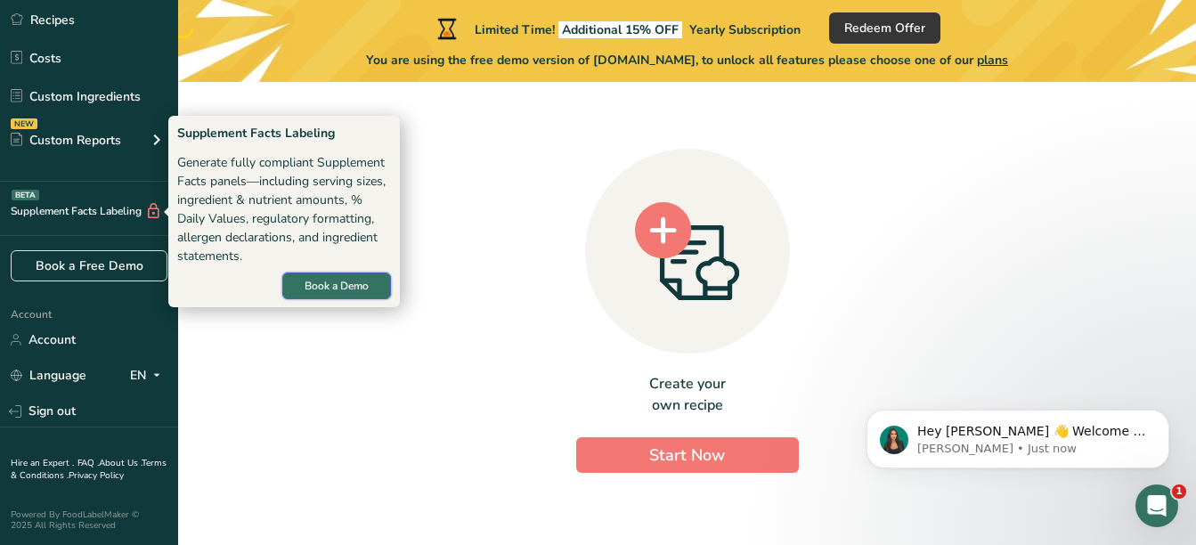
click at [351, 284] on span "Book a Demo" at bounding box center [336, 286] width 64 height 16
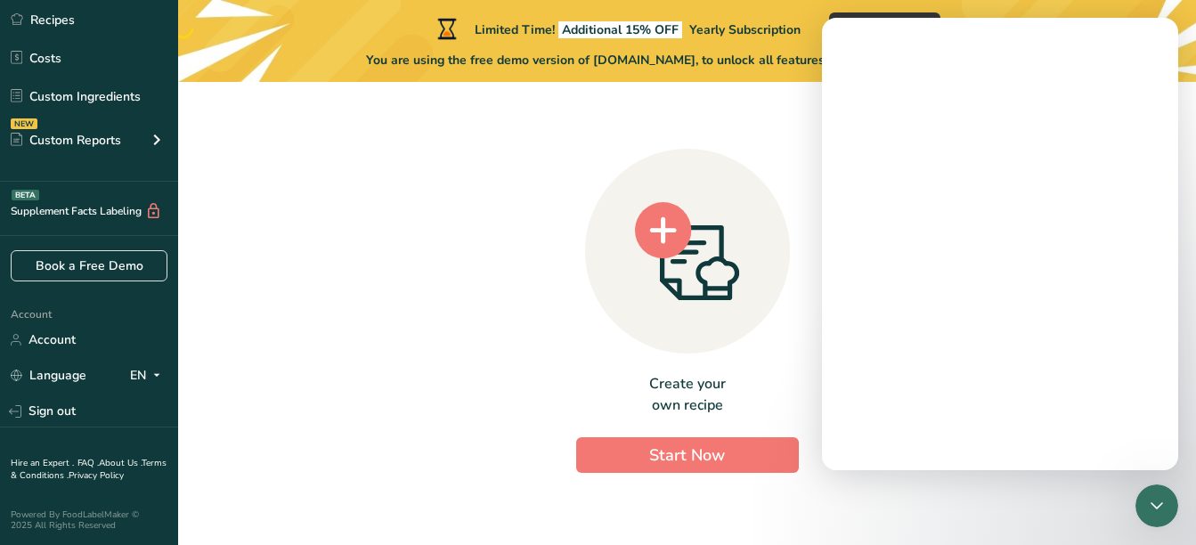
scroll to position [0, 0]
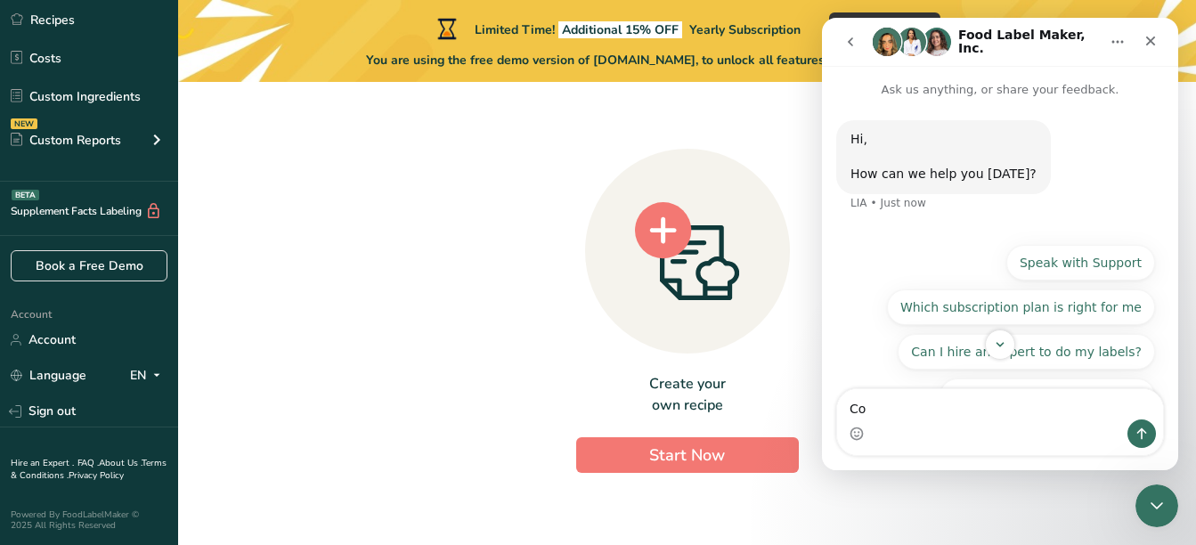
type textarea "C"
type textarea "c"
type textarea "Could you help me create a nutrition facts label for my cookies"
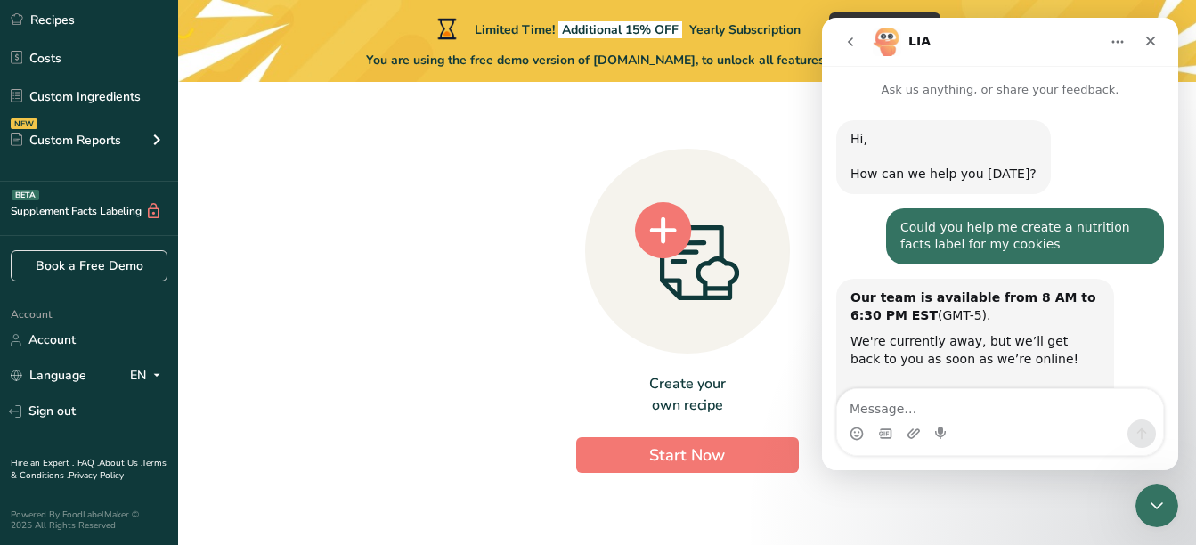
scroll to position [97, 0]
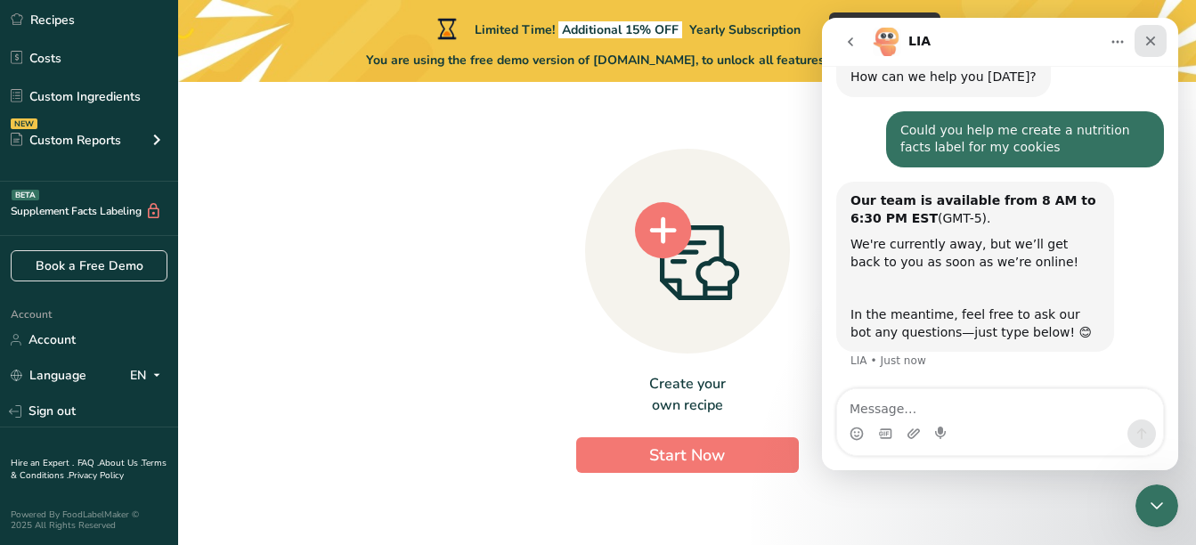
click at [1150, 37] on icon "Close" at bounding box center [1150, 41] width 14 height 14
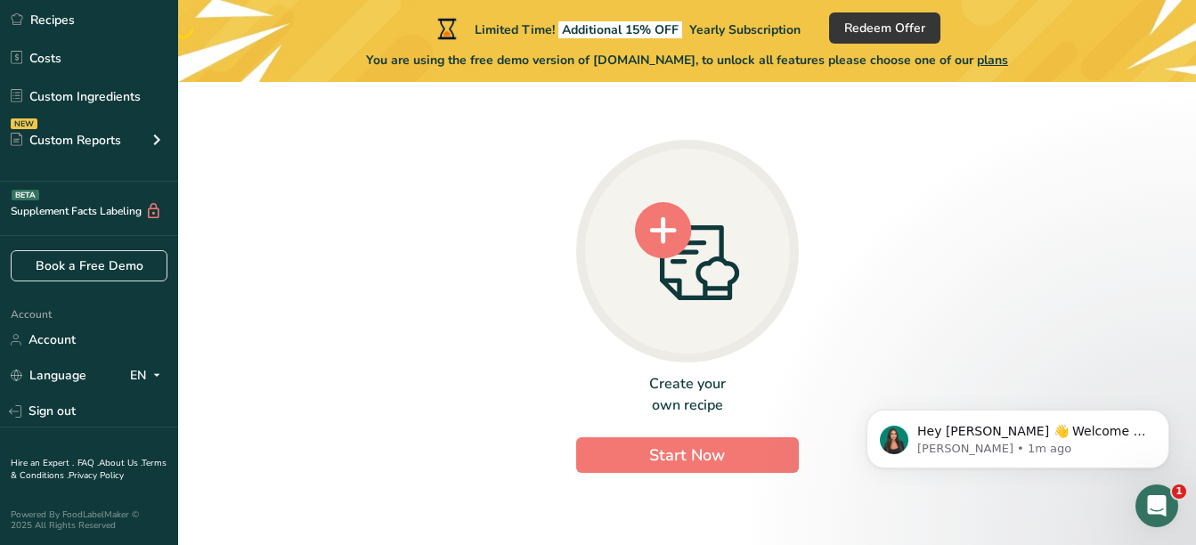
scroll to position [0, 0]
click at [952, 436] on p "Hey tonya 👋 Welcome to Food Label Maker🙌 Take a look around! If you have any qu…" at bounding box center [1032, 432] width 230 height 18
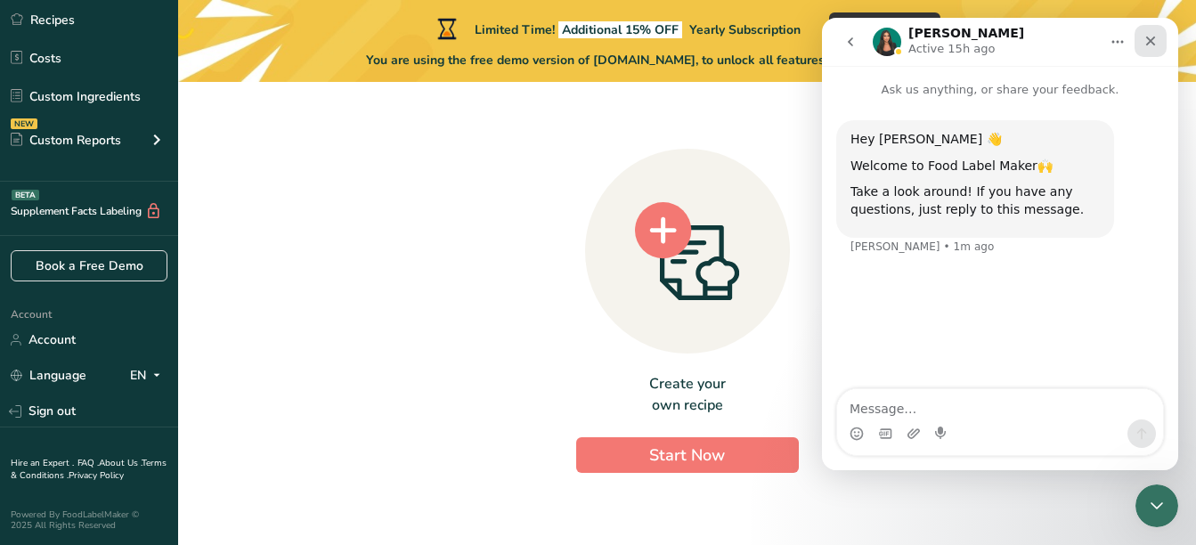
click at [1154, 35] on icon "Close" at bounding box center [1150, 41] width 14 height 14
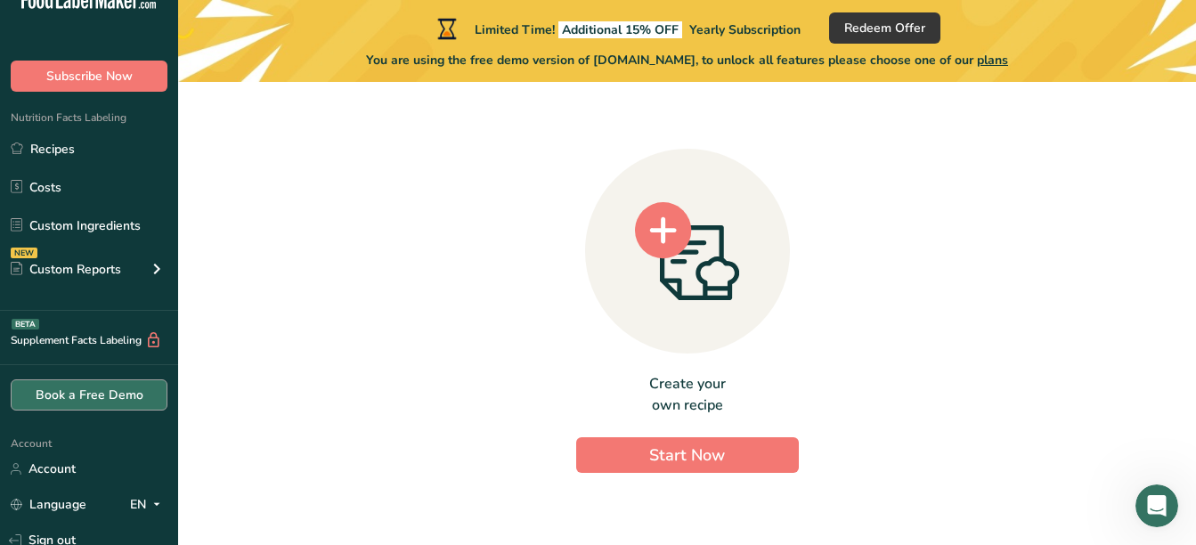
scroll to position [31, 0]
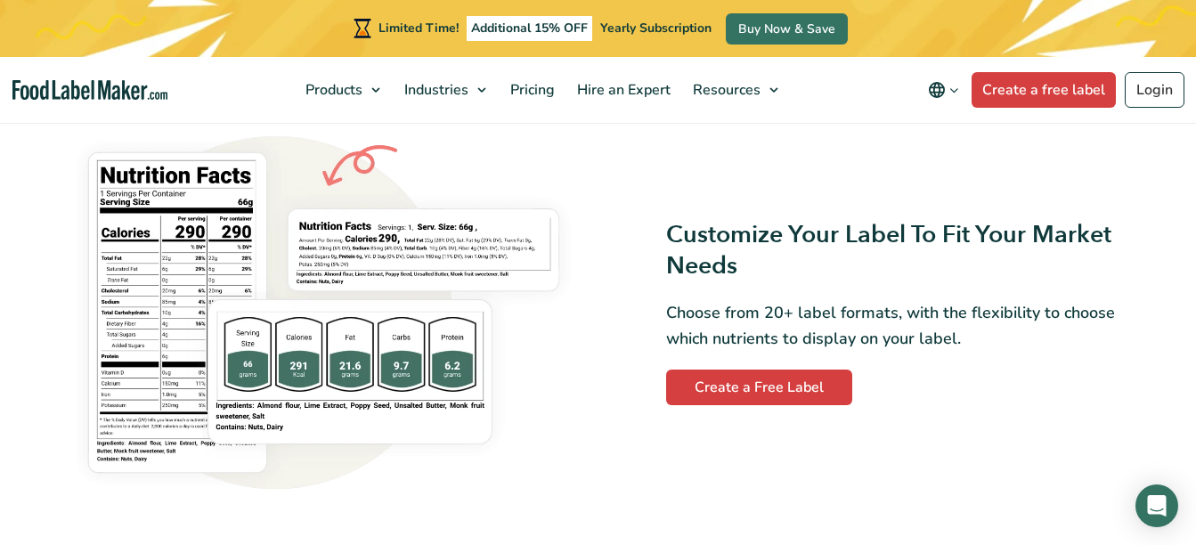
scroll to position [1394, 0]
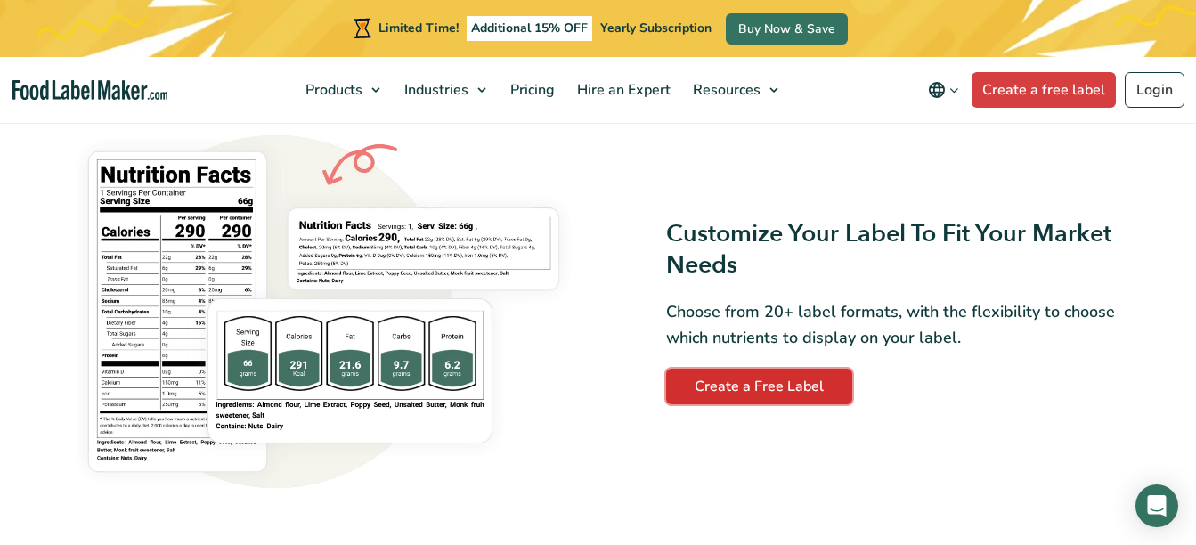
click at [685, 400] on link "Create a Free Label" at bounding box center [759, 387] width 186 height 36
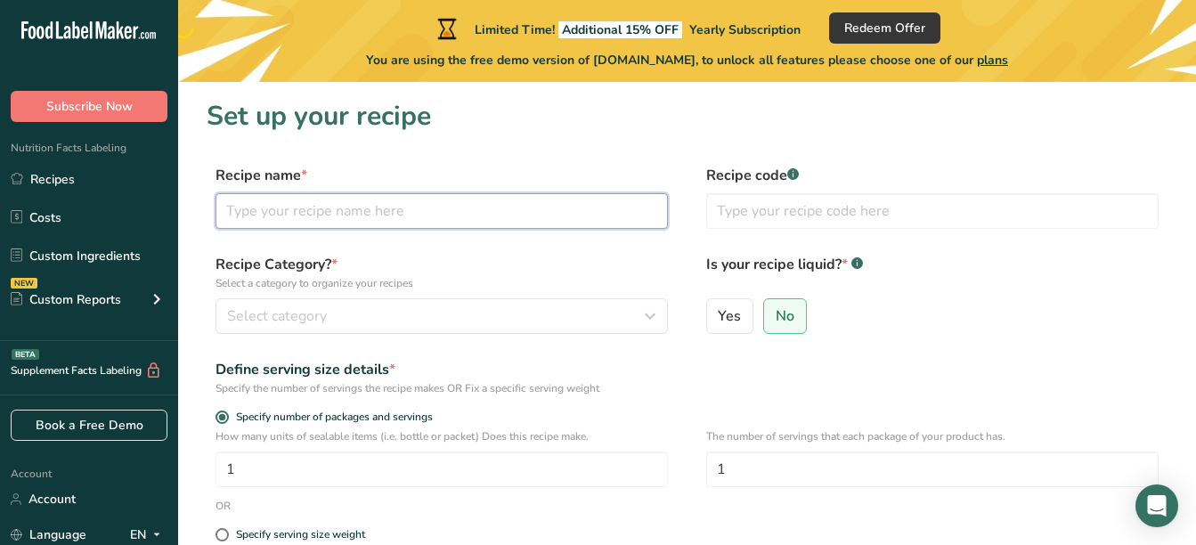
click at [566, 214] on input "text" at bounding box center [441, 211] width 452 height 36
